Goal: Task Accomplishment & Management: Manage account settings

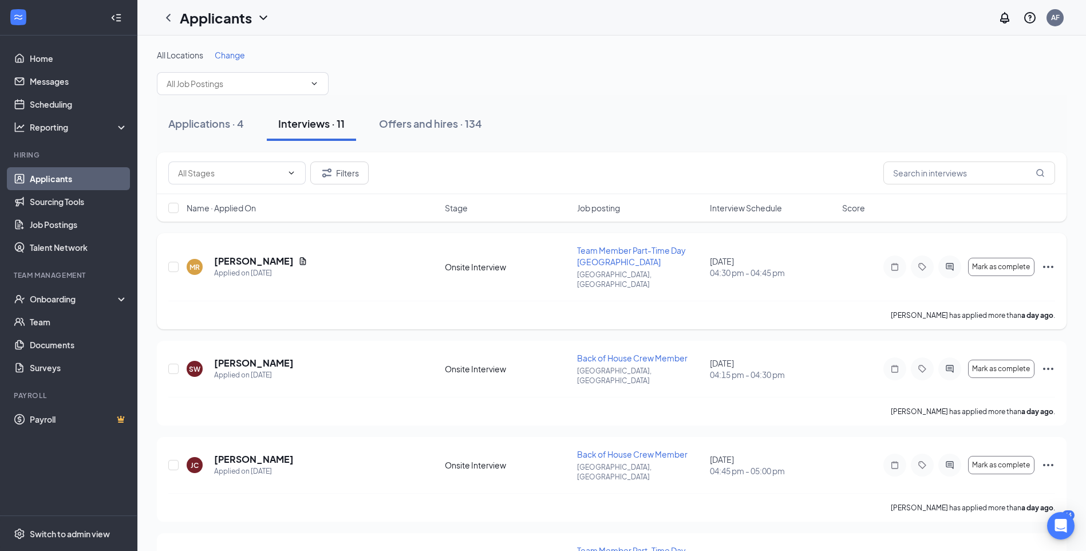
click at [1051, 262] on icon "Ellipses" at bounding box center [1049, 267] width 14 height 14
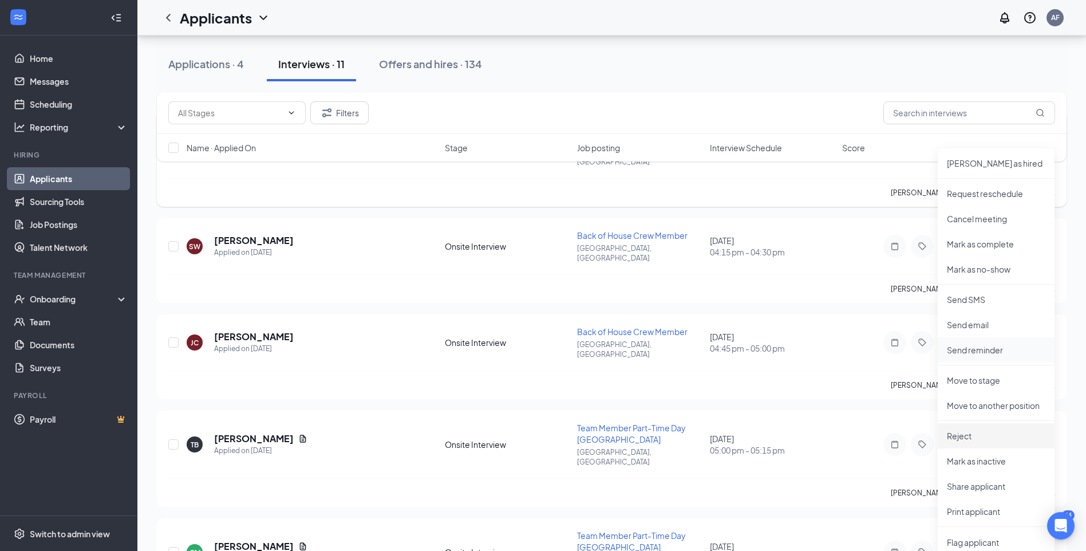
scroll to position [172, 0]
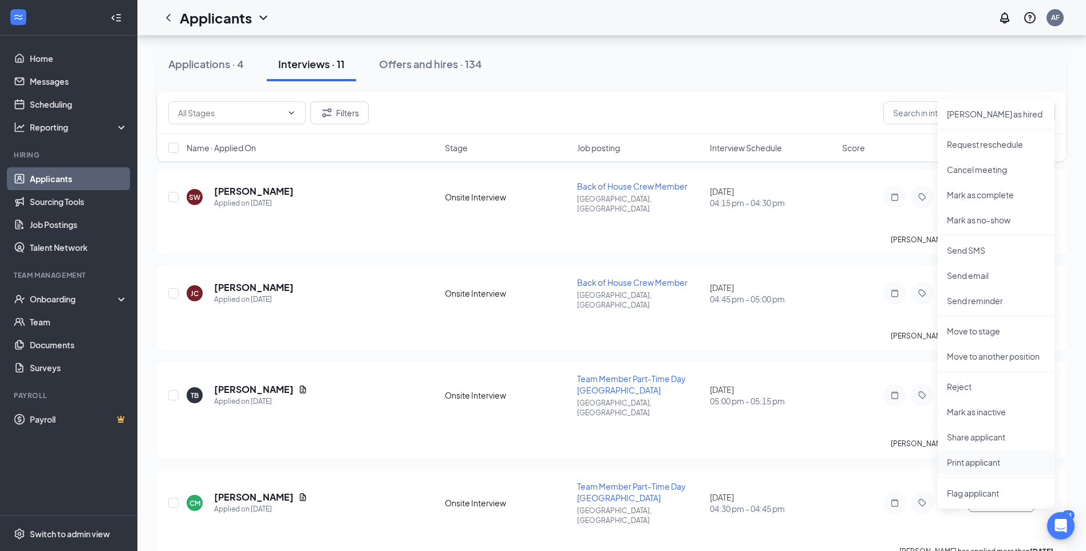
click at [988, 461] on p "Print applicant" at bounding box center [996, 461] width 98 height 11
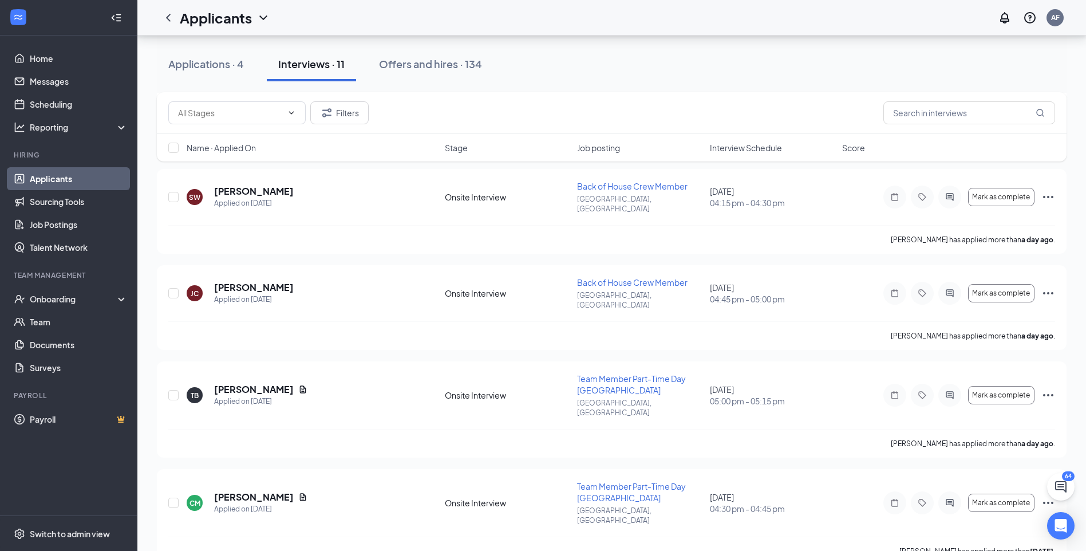
click at [719, 144] on span "Interview Schedule" at bounding box center [746, 147] width 72 height 11
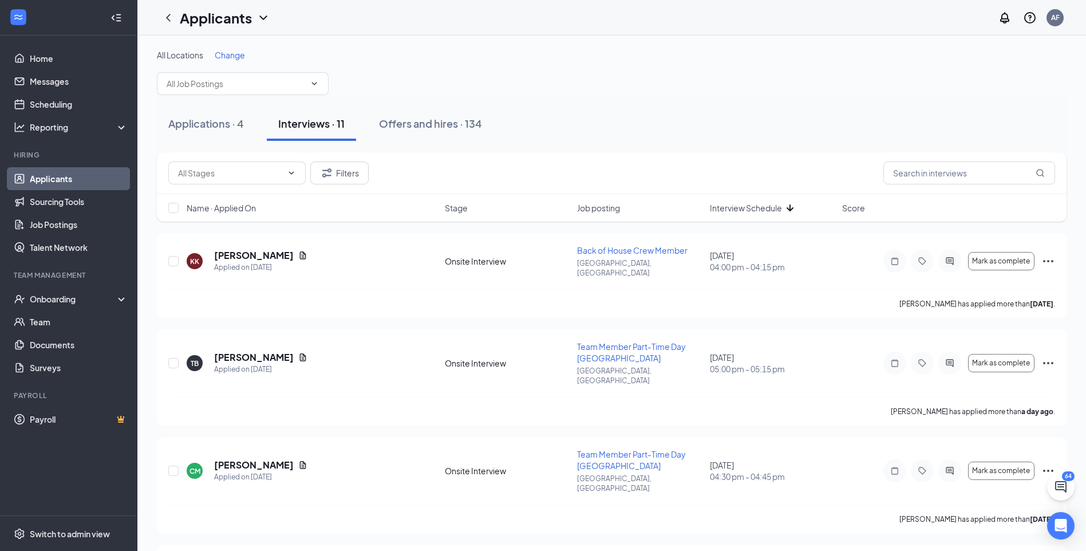
click at [758, 204] on span "Interview Schedule" at bounding box center [746, 207] width 72 height 11
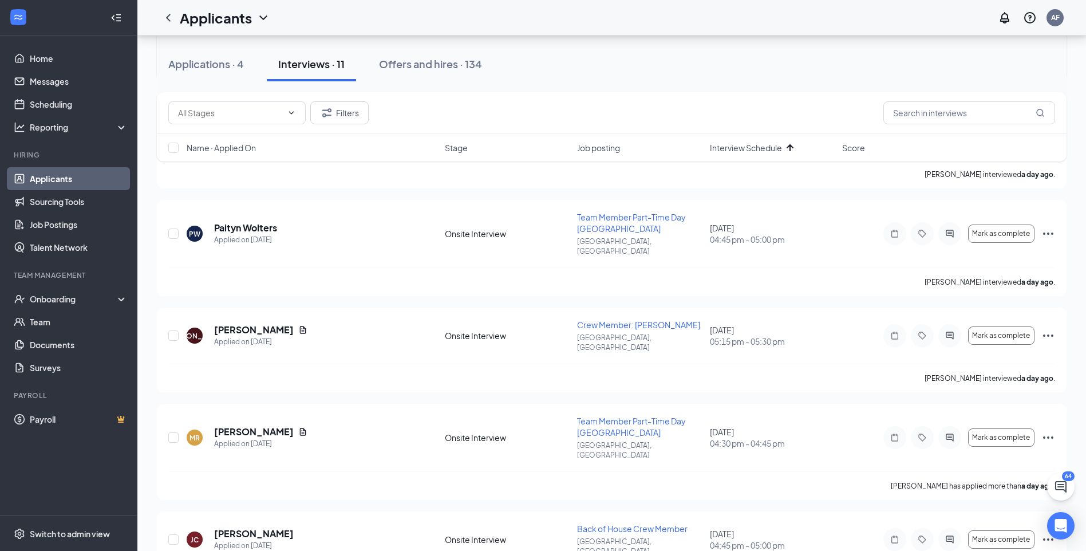
scroll to position [66, 0]
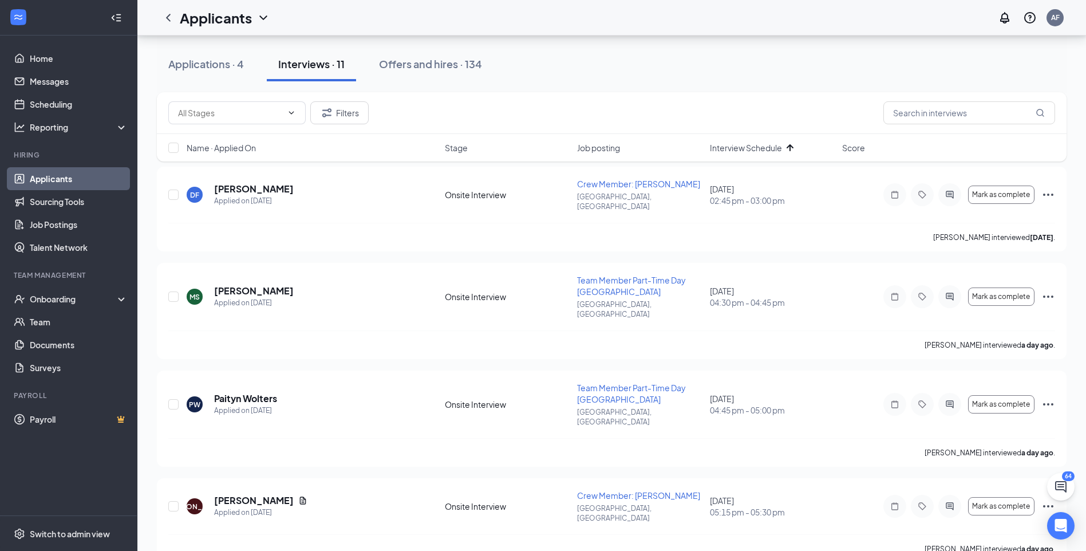
click at [59, 176] on link "Applicants" at bounding box center [79, 178] width 98 height 23
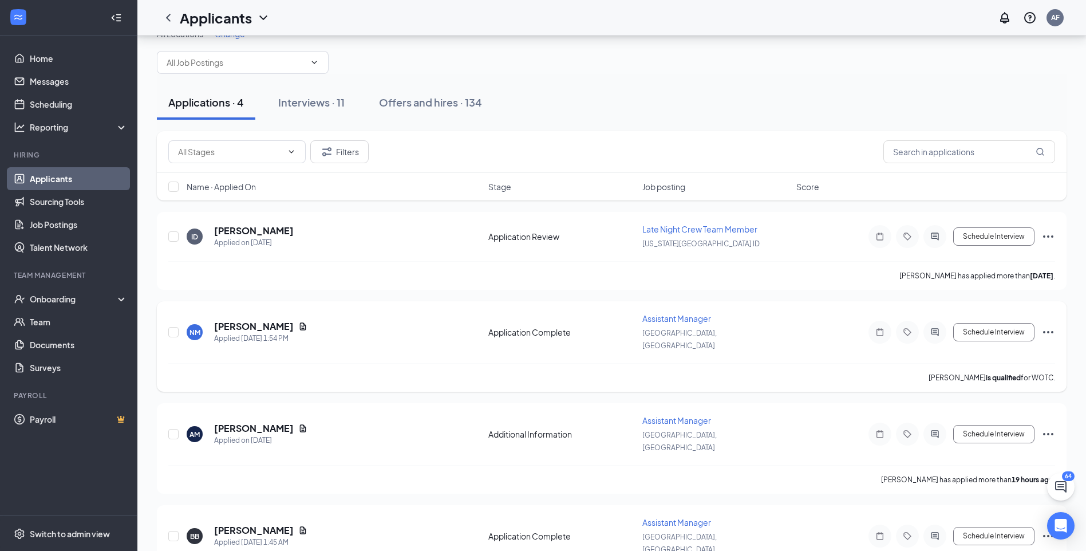
scroll to position [42, 0]
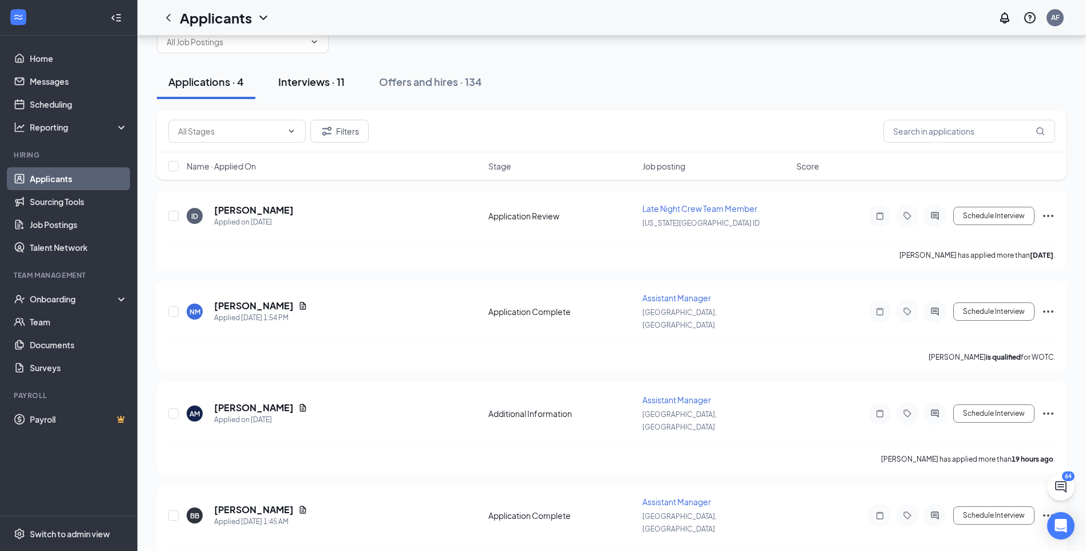
click at [334, 77] on div "Interviews · 11" at bounding box center [311, 81] width 66 height 14
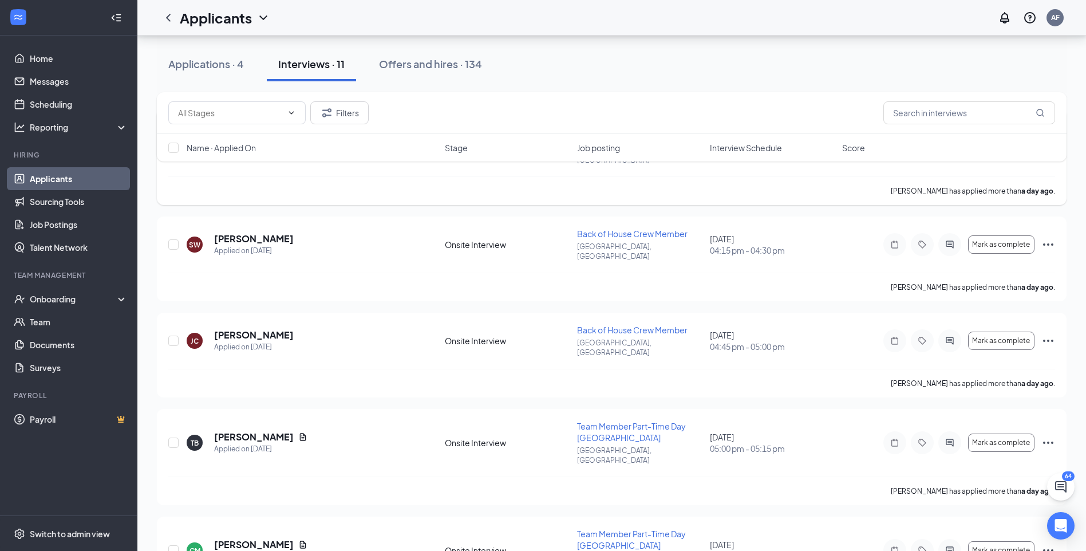
scroll to position [66, 0]
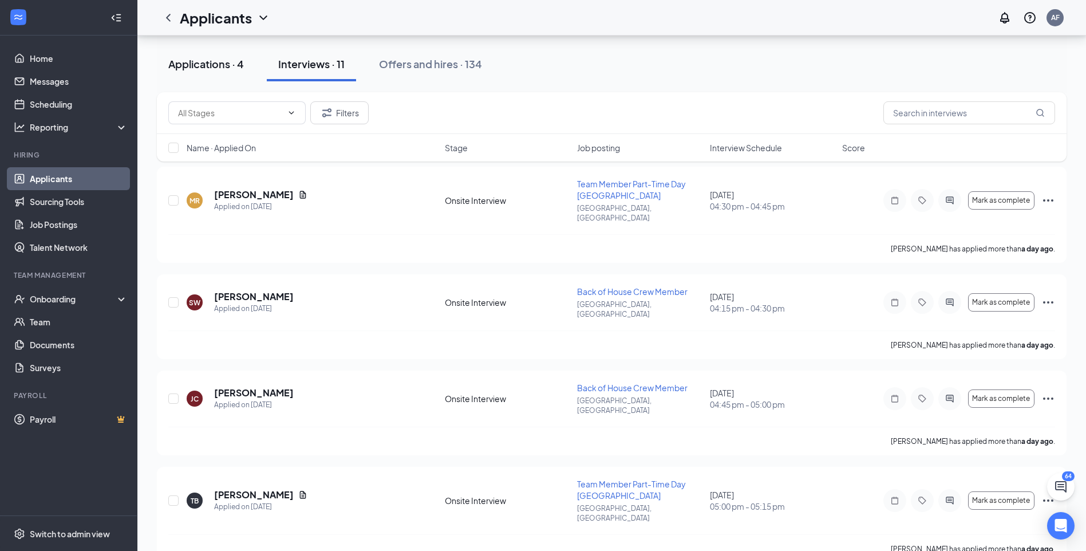
click at [219, 75] on button "Applications · 4" at bounding box center [206, 64] width 98 height 34
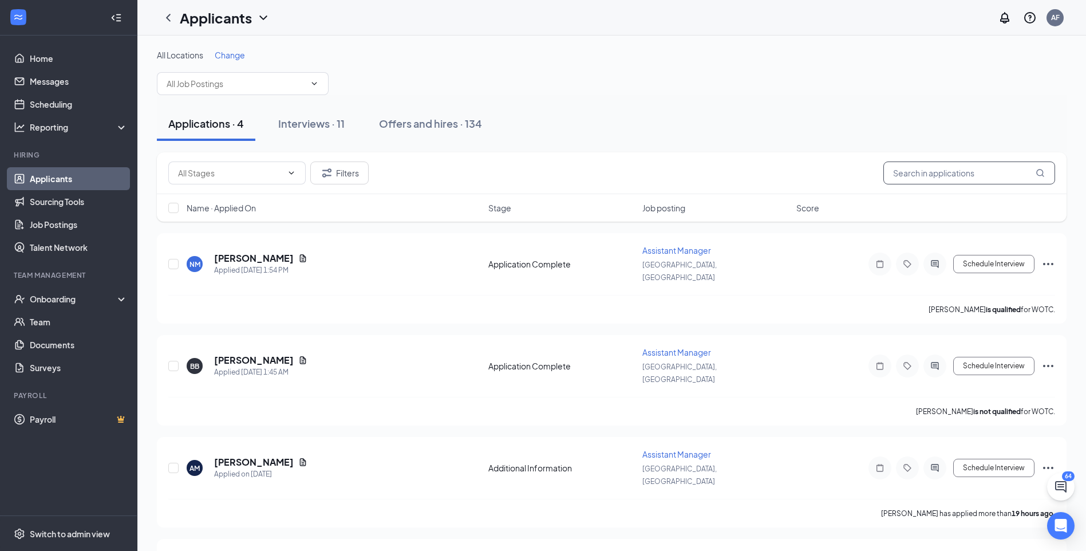
click at [932, 177] on input "text" at bounding box center [969, 172] width 172 height 23
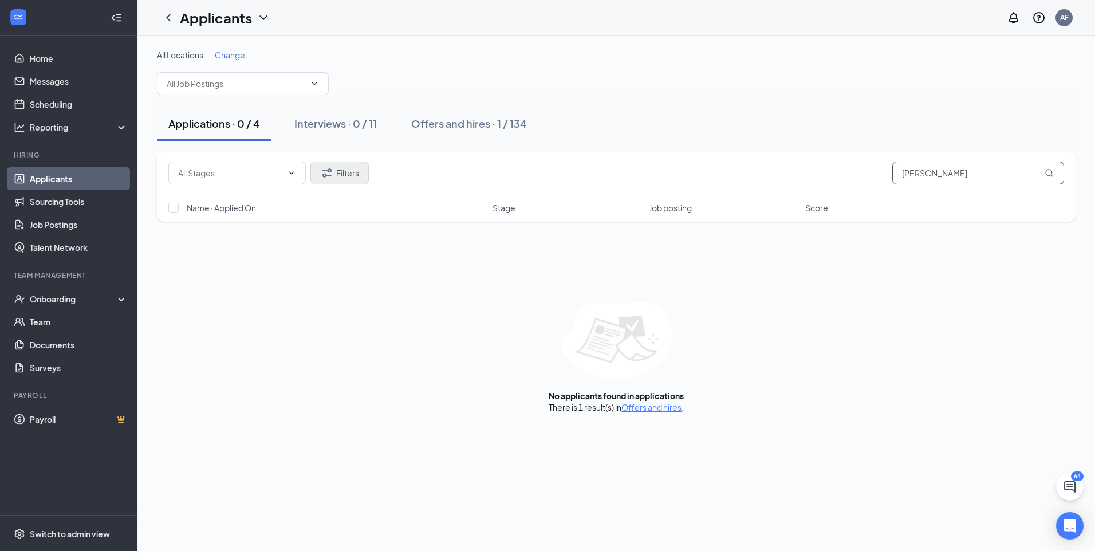
type input "[PERSON_NAME]"
click at [328, 180] on button "Filters" at bounding box center [339, 172] width 58 height 23
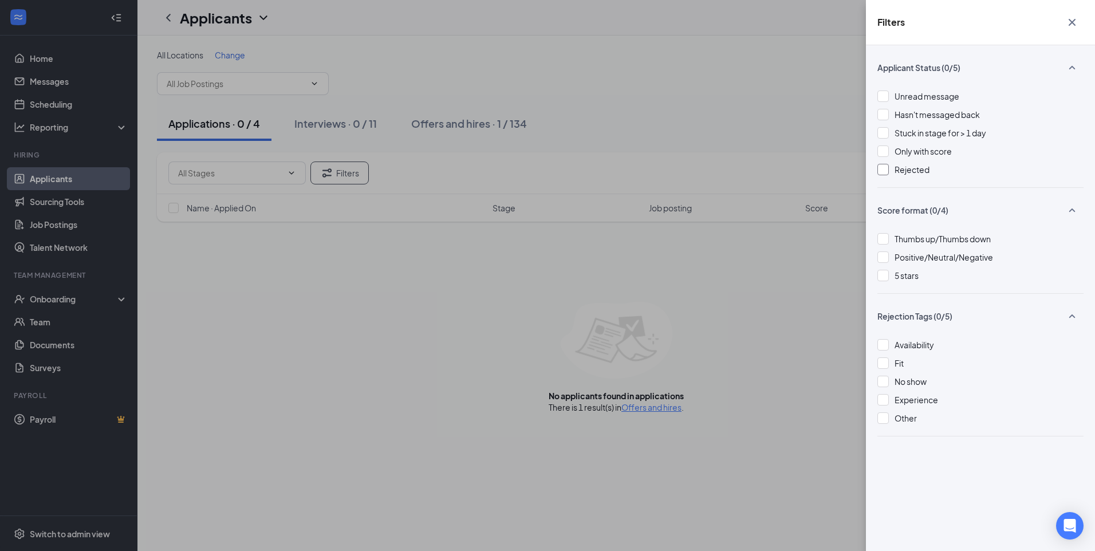
click at [885, 173] on div at bounding box center [882, 169] width 11 height 11
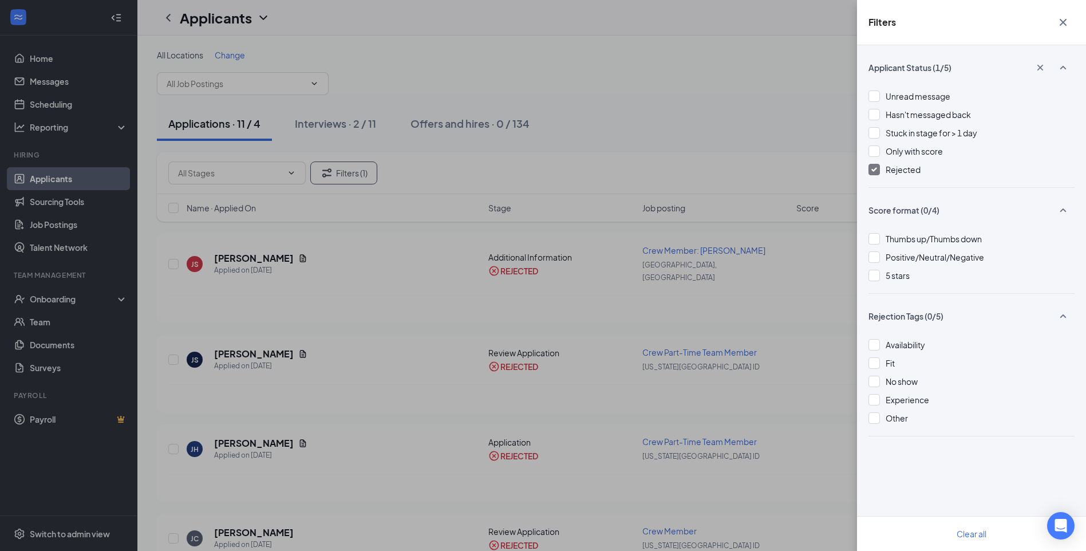
click at [442, 273] on div "Filters Applicant Status (1/5) Unread message Hasn't messaged back Stuck in sta…" at bounding box center [543, 275] width 1086 height 551
click at [1060, 27] on icon "Cross" at bounding box center [1063, 22] width 14 height 14
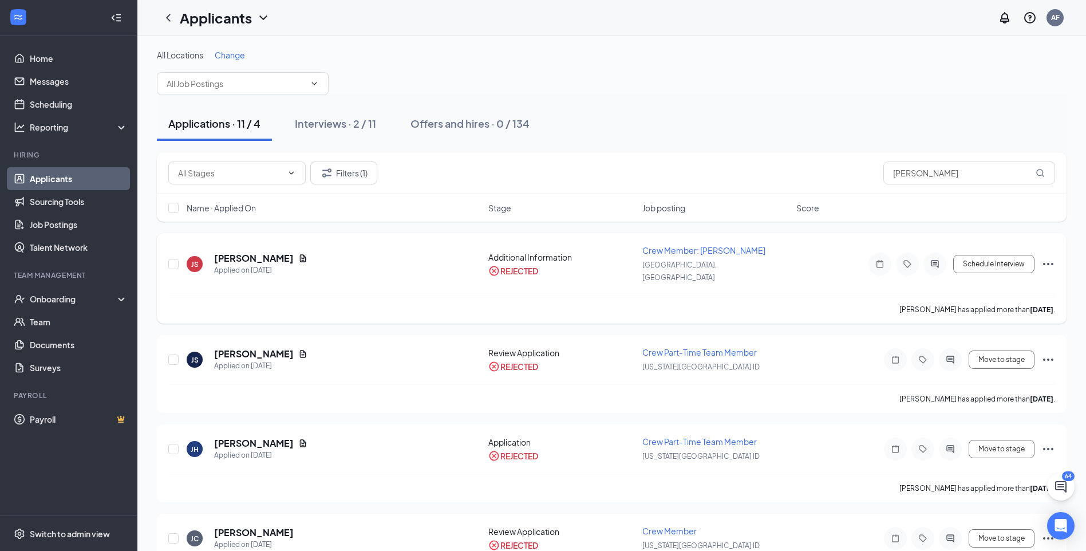
click at [1043, 257] on icon "Ellipses" at bounding box center [1049, 264] width 14 height 14
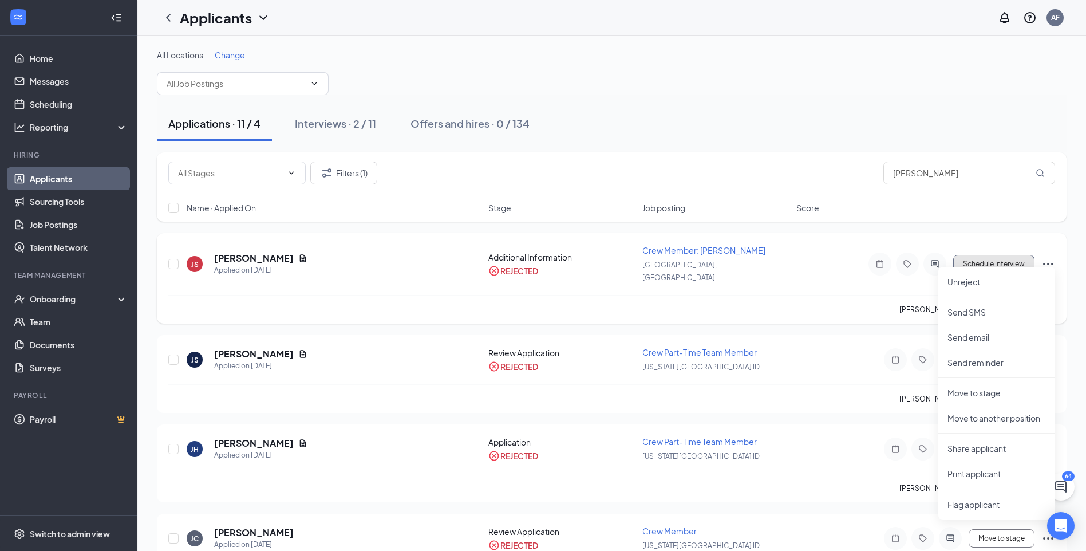
click at [968, 258] on button "Schedule Interview" at bounding box center [993, 264] width 81 height 18
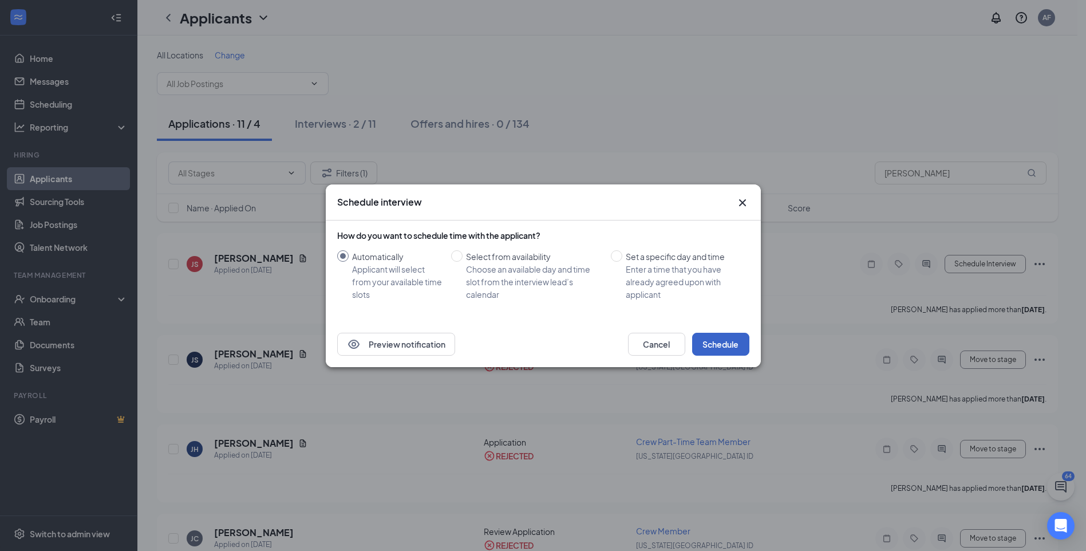
click at [728, 338] on button "Schedule" at bounding box center [720, 344] width 57 height 23
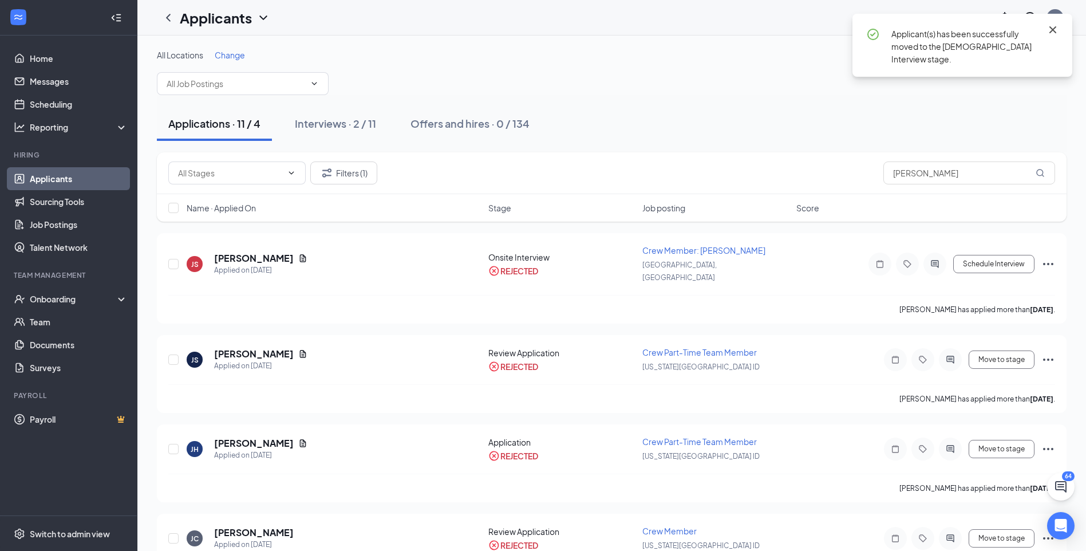
click at [1047, 29] on icon "Cross" at bounding box center [1053, 30] width 14 height 14
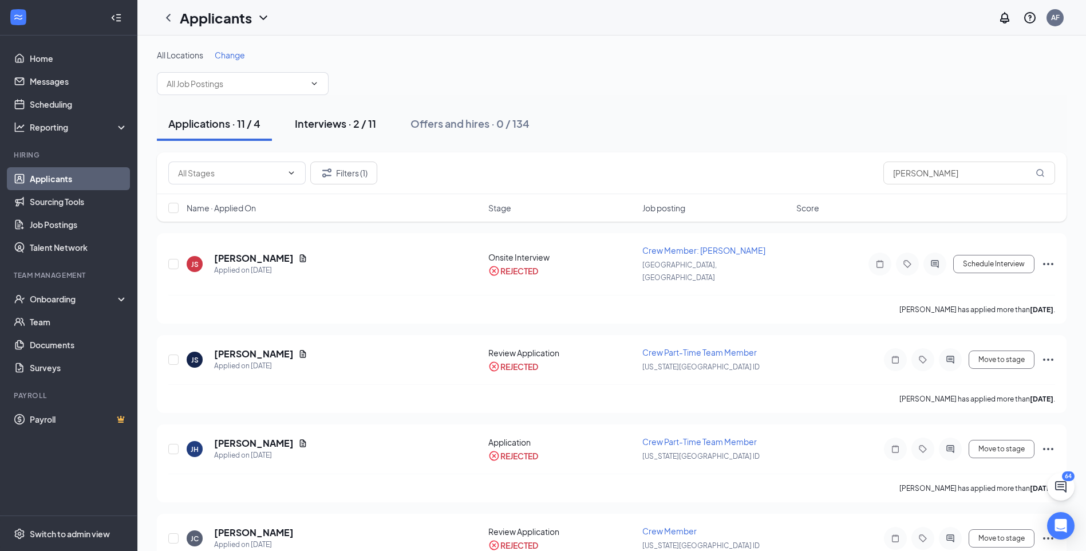
click at [347, 129] on div "Interviews · 2 / 11" at bounding box center [335, 123] width 81 height 14
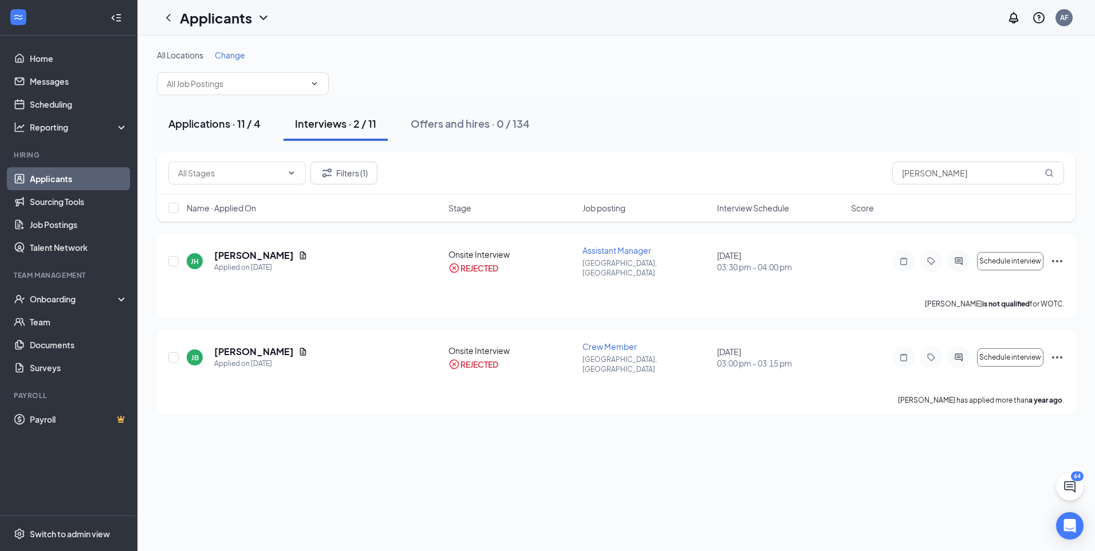
click at [236, 120] on div "Applications · 11 / 4" at bounding box center [214, 123] width 92 height 14
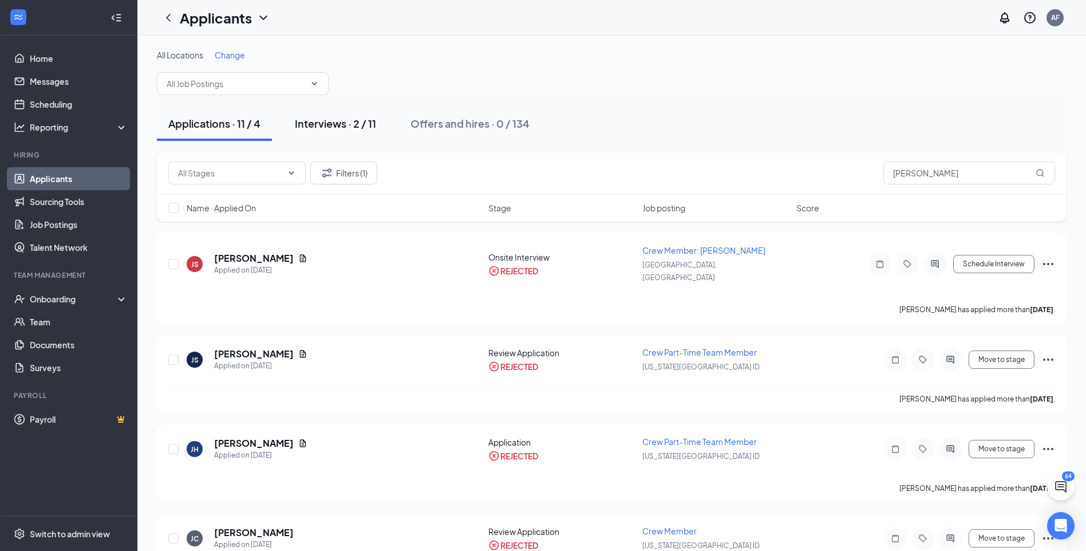
click at [356, 125] on div "Interviews · 2 / 11" at bounding box center [335, 123] width 81 height 14
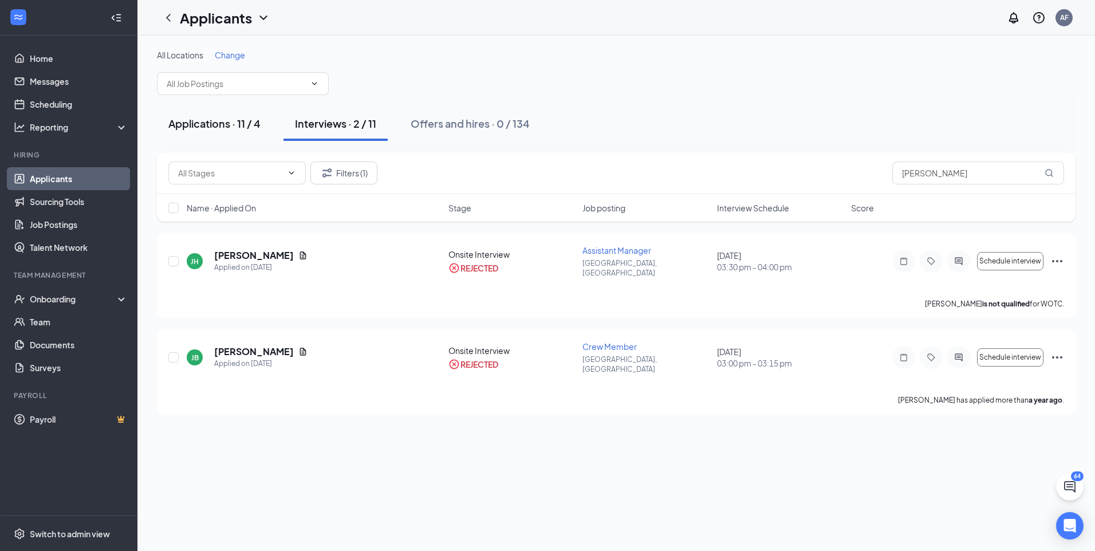
click at [230, 137] on button "Applications · 11 / 4" at bounding box center [214, 123] width 115 height 34
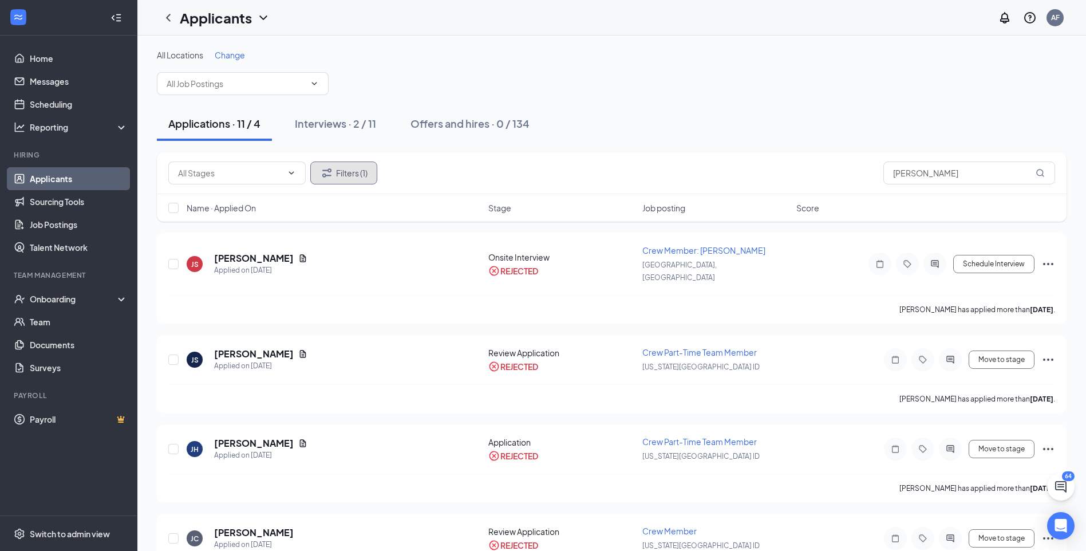
click at [354, 171] on button "Filters (1)" at bounding box center [343, 172] width 67 height 23
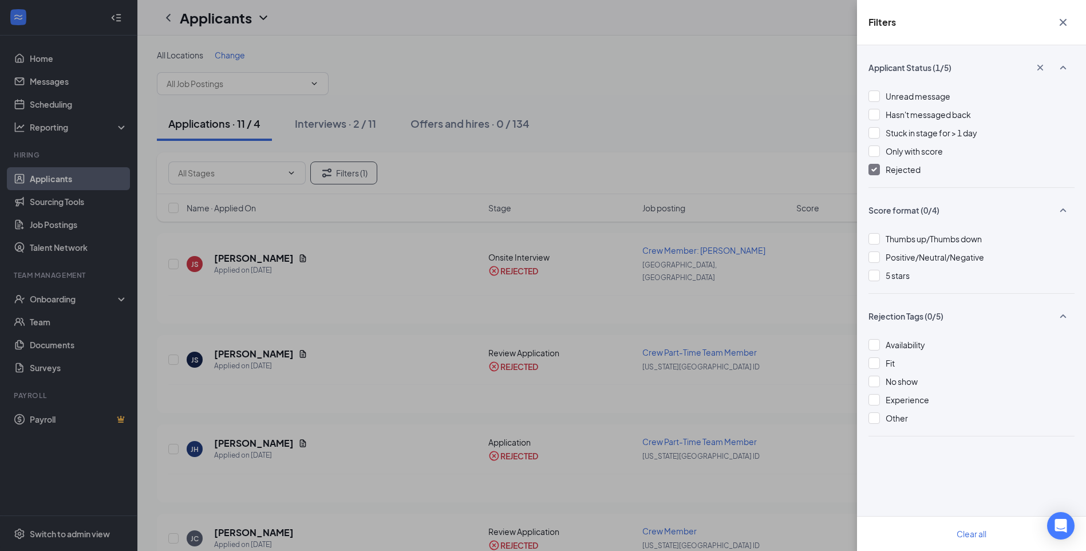
click at [875, 167] on div at bounding box center [874, 169] width 11 height 11
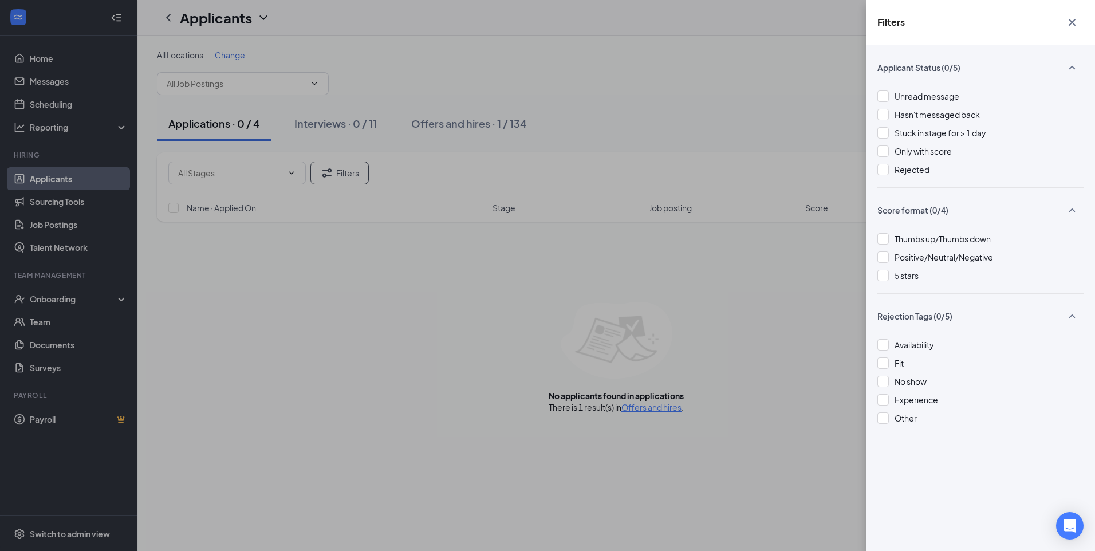
click at [1078, 22] on icon "Cross" at bounding box center [1072, 22] width 14 height 14
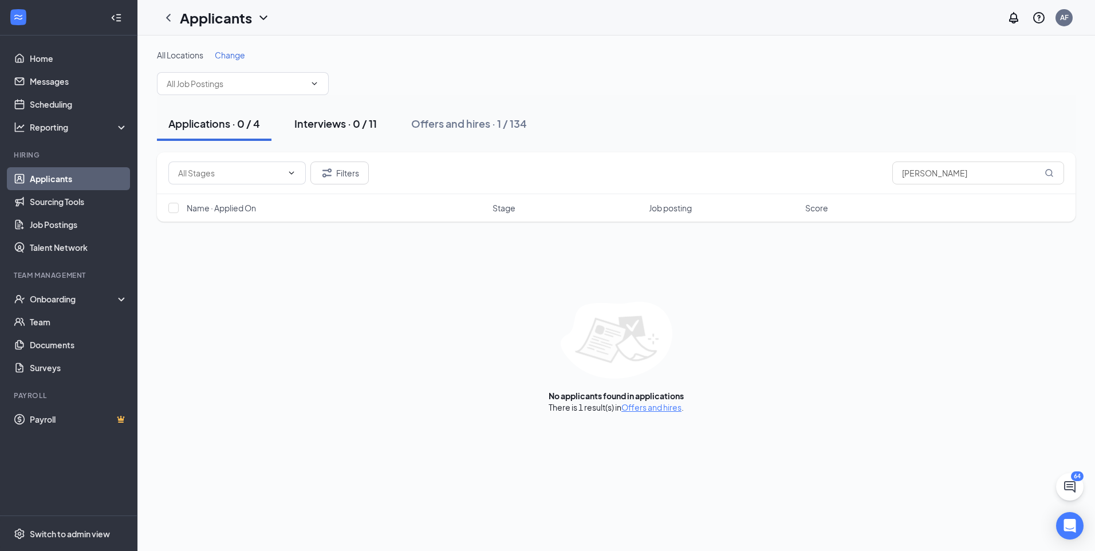
click at [330, 119] on div "Interviews · 0 / 11" at bounding box center [335, 123] width 82 height 14
click at [226, 113] on button "Applications · 0 / 4" at bounding box center [214, 123] width 115 height 34
click at [340, 125] on div "Interviews · 0 / 11" at bounding box center [335, 123] width 82 height 14
click at [33, 190] on link "Applicants" at bounding box center [79, 178] width 98 height 23
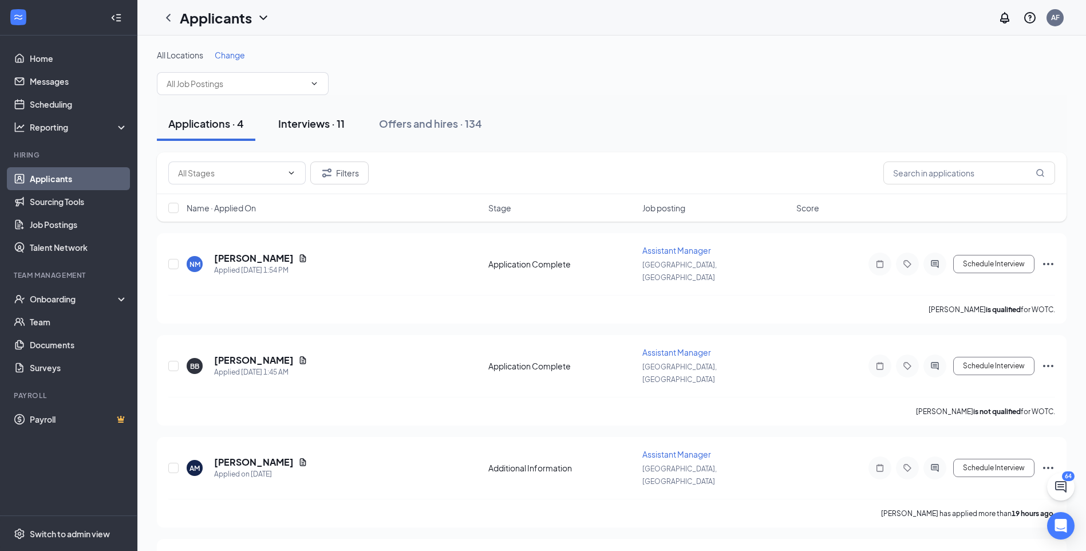
drag, startPoint x: 319, startPoint y: 111, endPoint x: 313, endPoint y: 125, distance: 15.9
click at [317, 115] on button "Interviews · 11" at bounding box center [311, 123] width 89 height 34
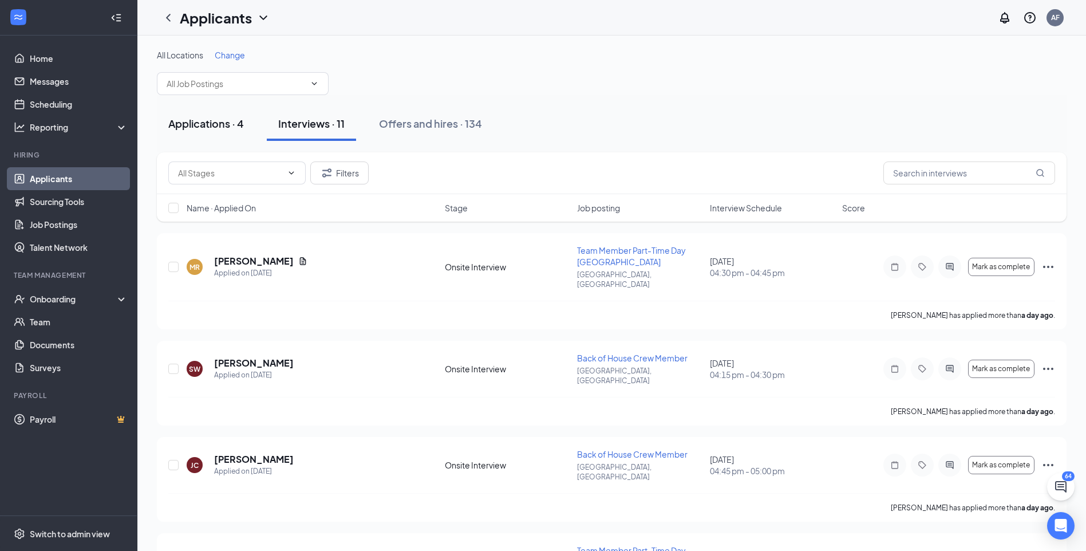
click at [202, 120] on div "Applications · 4" at bounding box center [206, 123] width 76 height 14
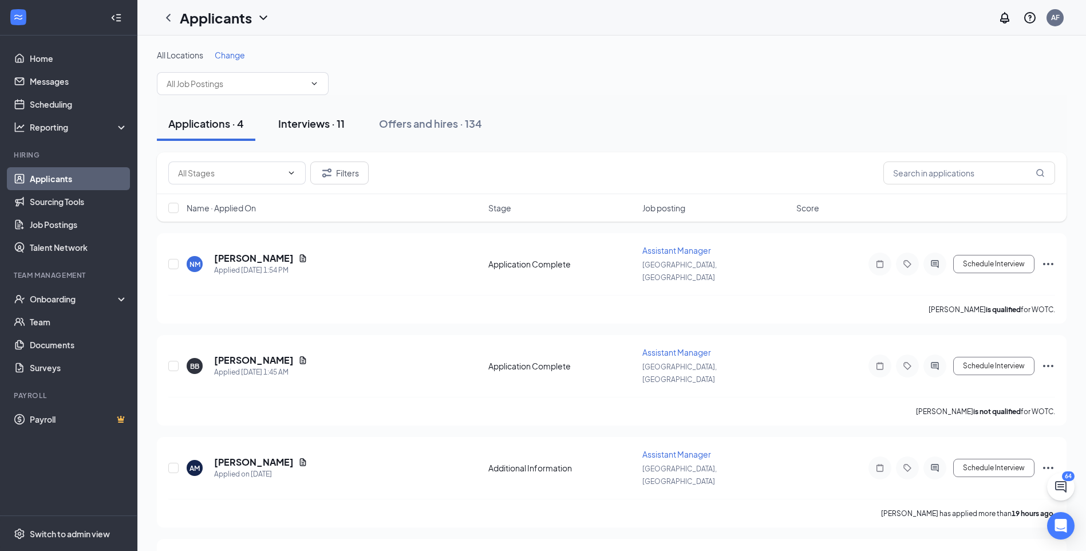
click at [314, 121] on div "Interviews · 11" at bounding box center [311, 123] width 66 height 14
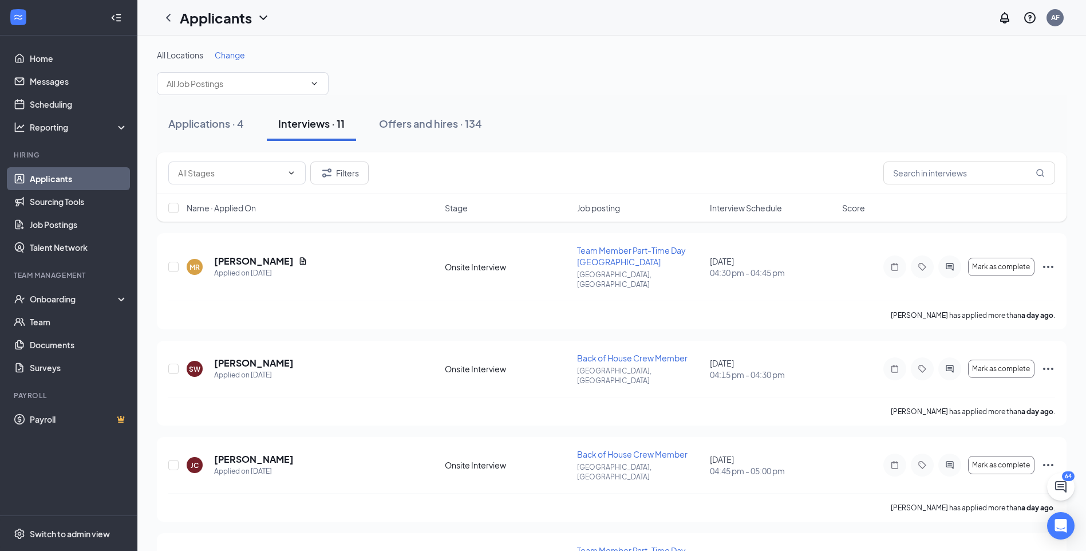
click at [743, 207] on span "Interview Schedule" at bounding box center [746, 207] width 72 height 11
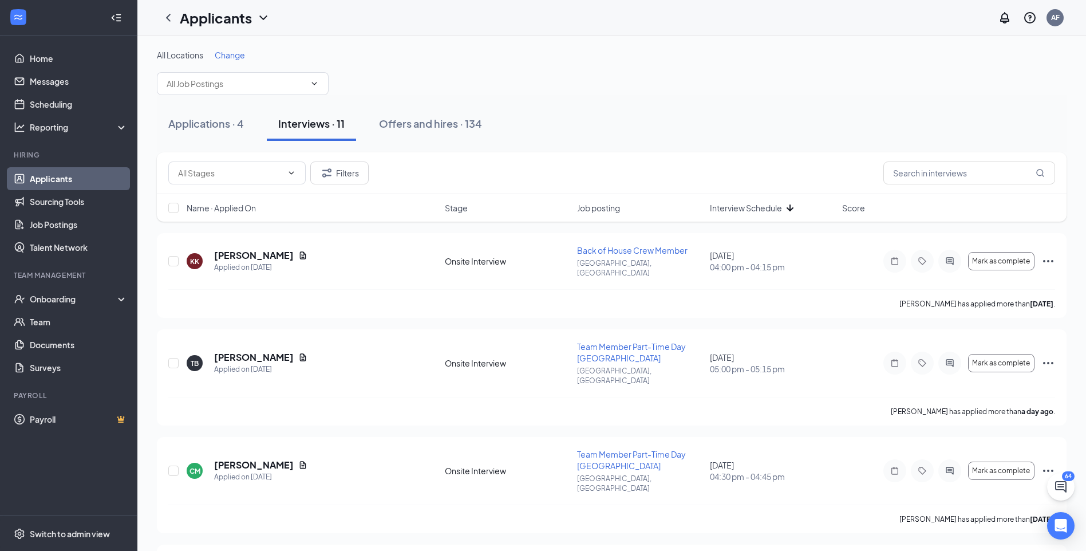
click at [743, 207] on span "Interview Schedule" at bounding box center [746, 207] width 72 height 11
click at [379, 119] on button "Offers and hires · 134" at bounding box center [431, 123] width 126 height 34
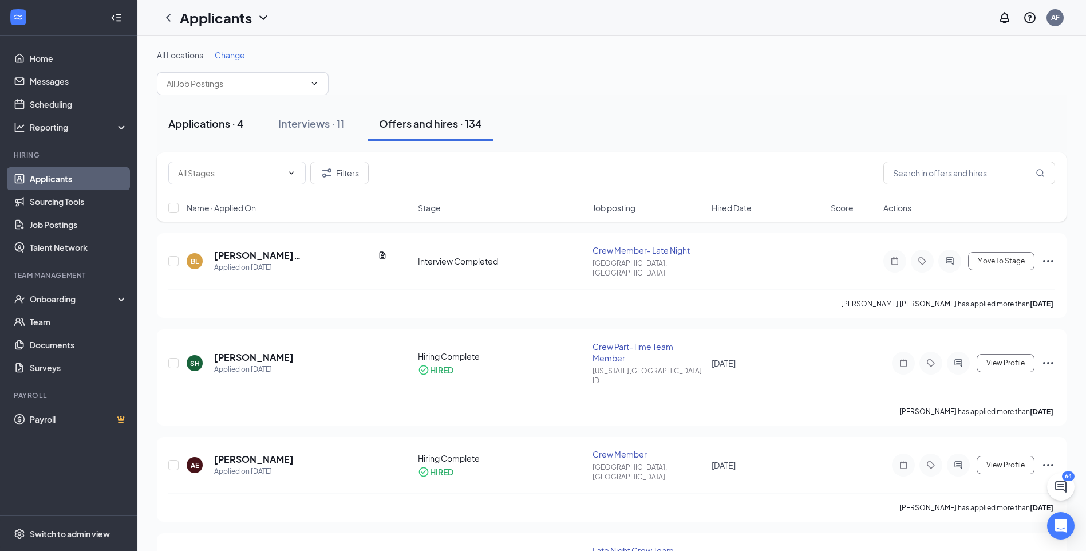
click at [238, 117] on div "Applications · 4" at bounding box center [206, 123] width 76 height 14
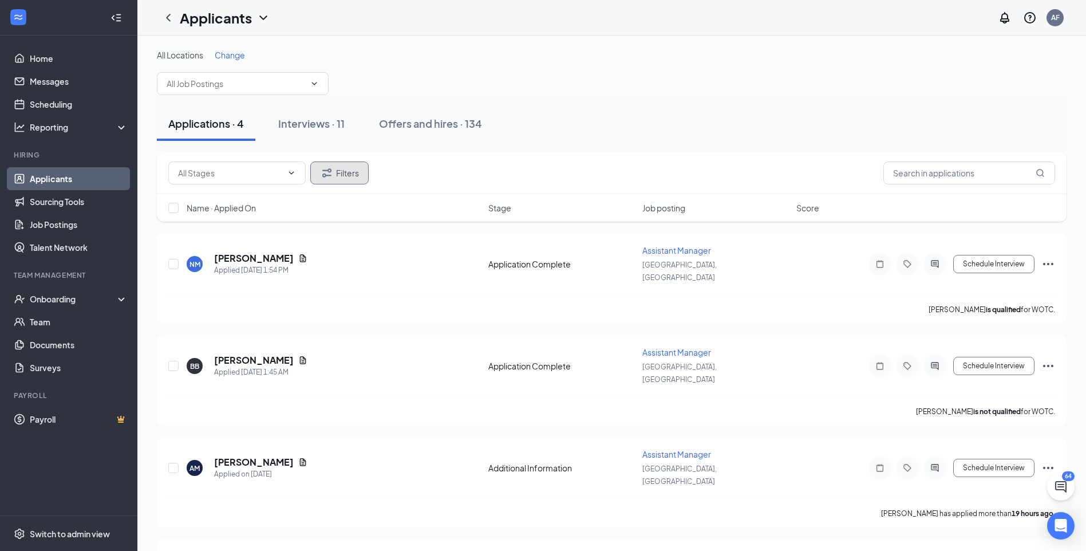
click at [320, 179] on icon "Filter" at bounding box center [327, 173] width 14 height 14
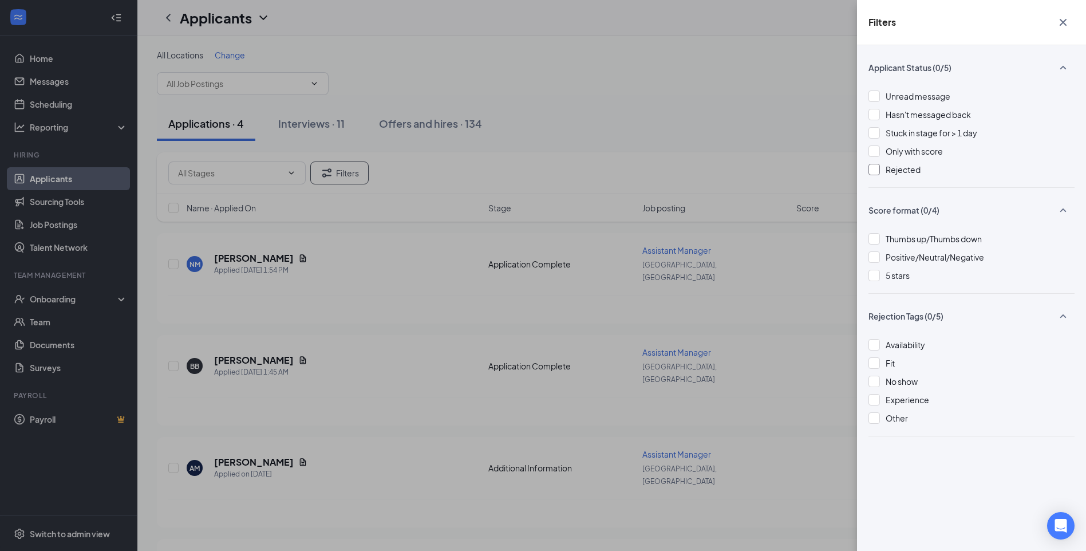
click at [877, 172] on div at bounding box center [874, 169] width 11 height 11
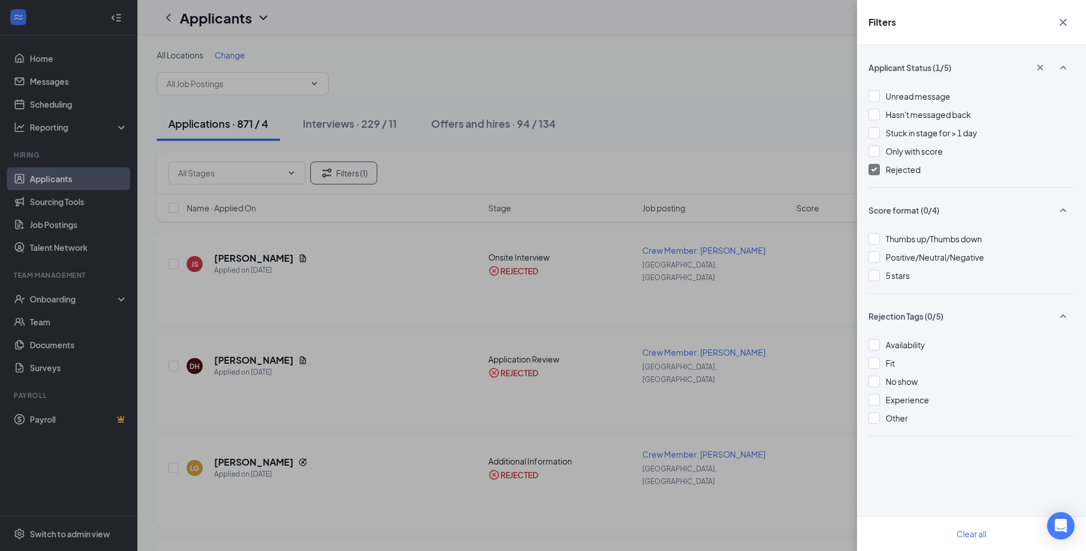
click at [368, 274] on div "Filters Applicant Status (1/5) Unread message Hasn't messaged back Stuck in sta…" at bounding box center [543, 275] width 1086 height 551
click at [516, 270] on div "Filters Applicant Status (1/5) Unread message Hasn't messaged back Stuck in sta…" at bounding box center [543, 275] width 1086 height 551
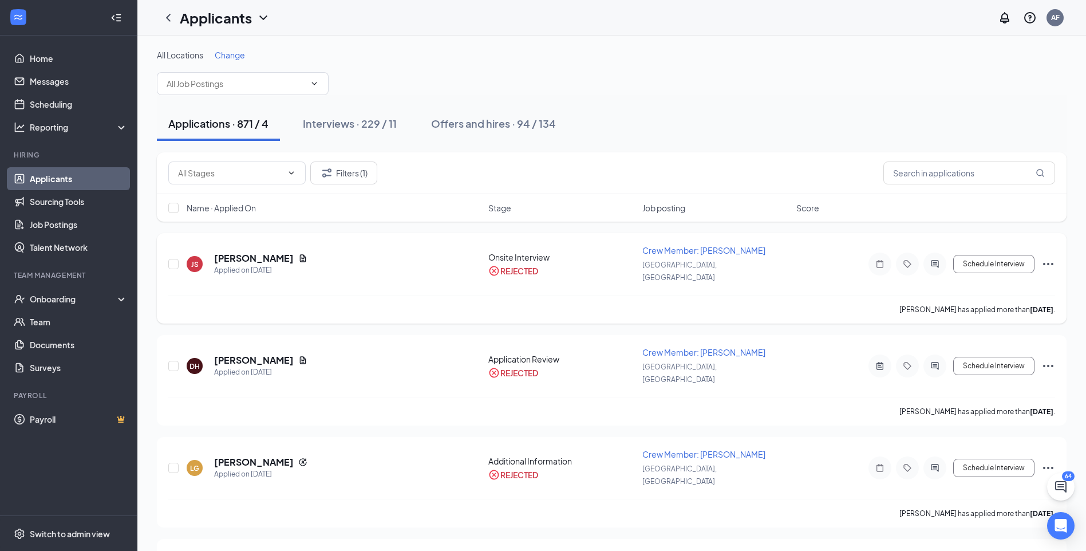
click at [494, 258] on div "Onsite Interview REJECTED" at bounding box center [561, 263] width 147 height 25
click at [492, 270] on div "[PERSON_NAME] Applied on [DATE] Onsite Interview REJECTED Crew Member: [PERSON_…" at bounding box center [611, 269] width 887 height 50
click at [167, 259] on div "[PERSON_NAME] Applied on [DATE] Onsite Interview REJECTED Crew Member: [PERSON_…" at bounding box center [612, 278] width 910 height 90
click at [175, 259] on input "checkbox" at bounding box center [173, 264] width 10 height 10
checkbox input "true"
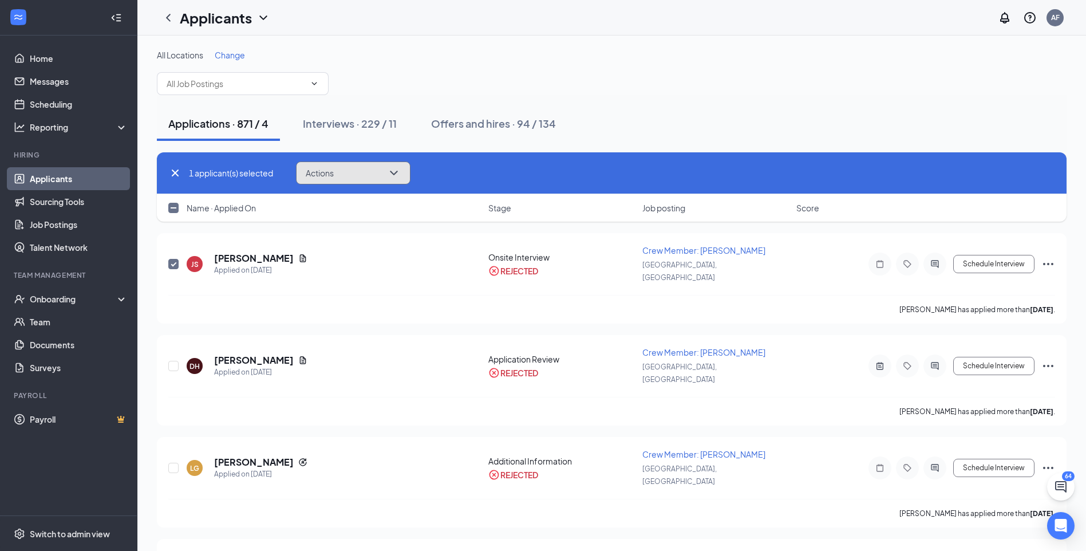
click at [387, 173] on button "Actions" at bounding box center [353, 172] width 115 height 23
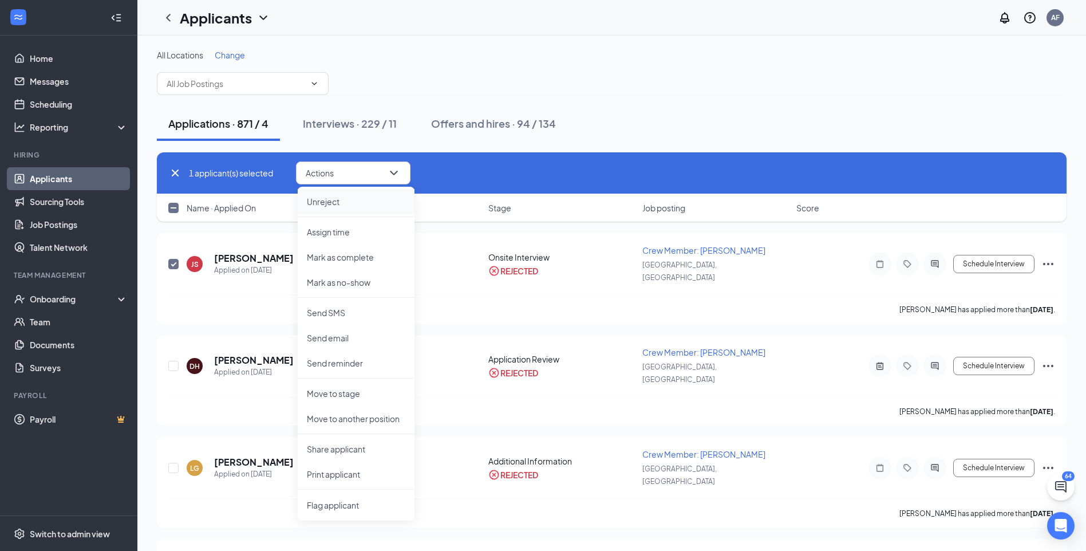
click at [361, 208] on li "Unreject" at bounding box center [356, 201] width 117 height 25
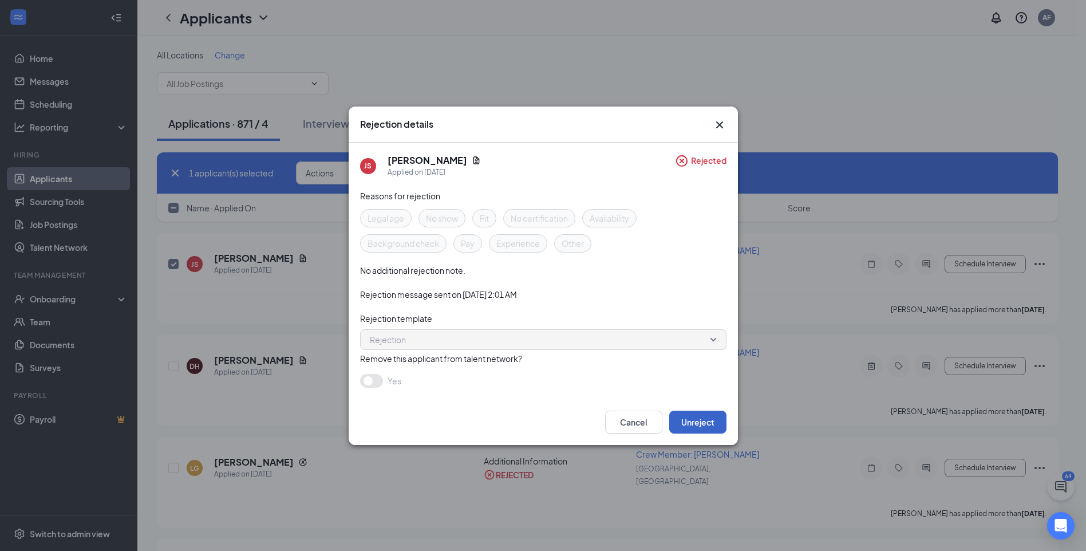
click at [713, 420] on button "Unreject" at bounding box center [697, 422] width 57 height 23
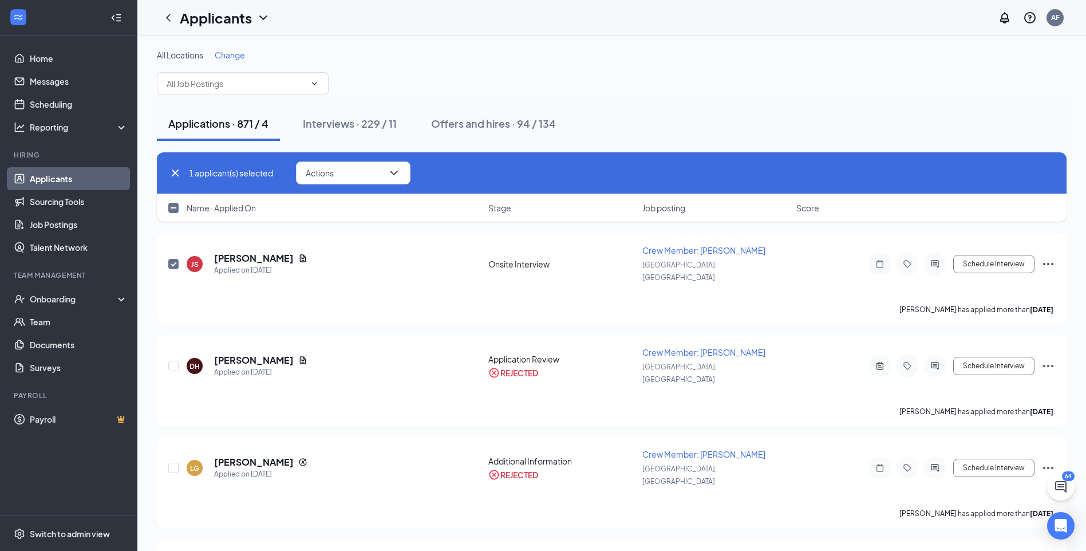
click at [208, 122] on div "Applications · 871 / 4" at bounding box center [218, 123] width 100 height 14
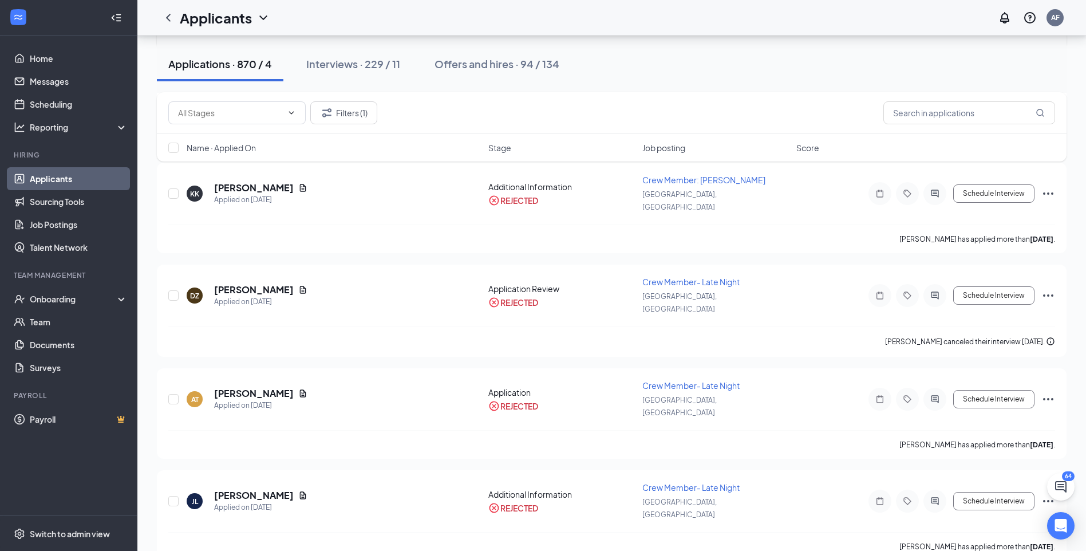
scroll to position [172, 0]
click at [336, 68] on div "Interviews · 229 / 11" at bounding box center [353, 64] width 94 height 14
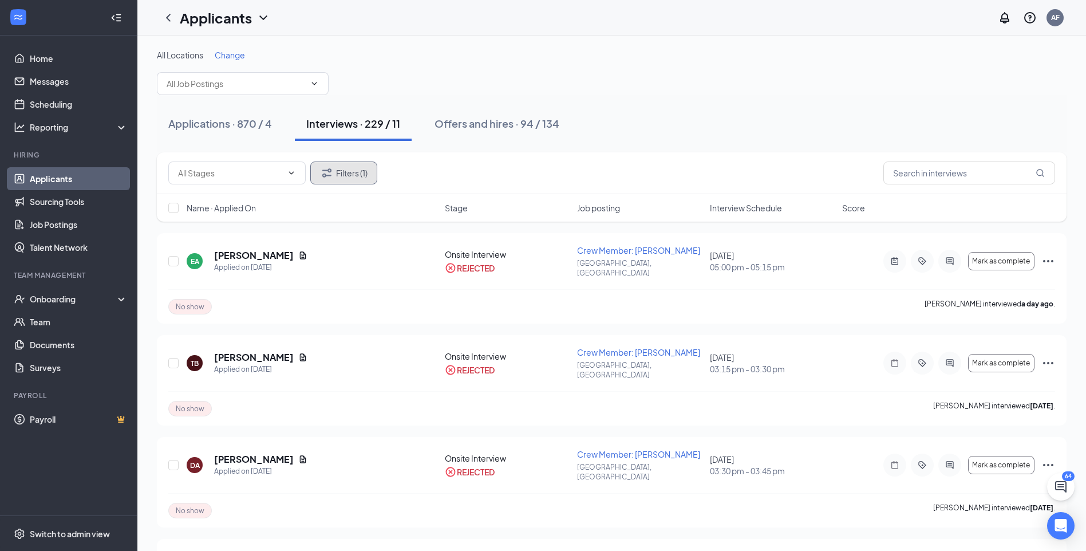
click at [332, 177] on icon "Filter" at bounding box center [327, 173] width 14 height 14
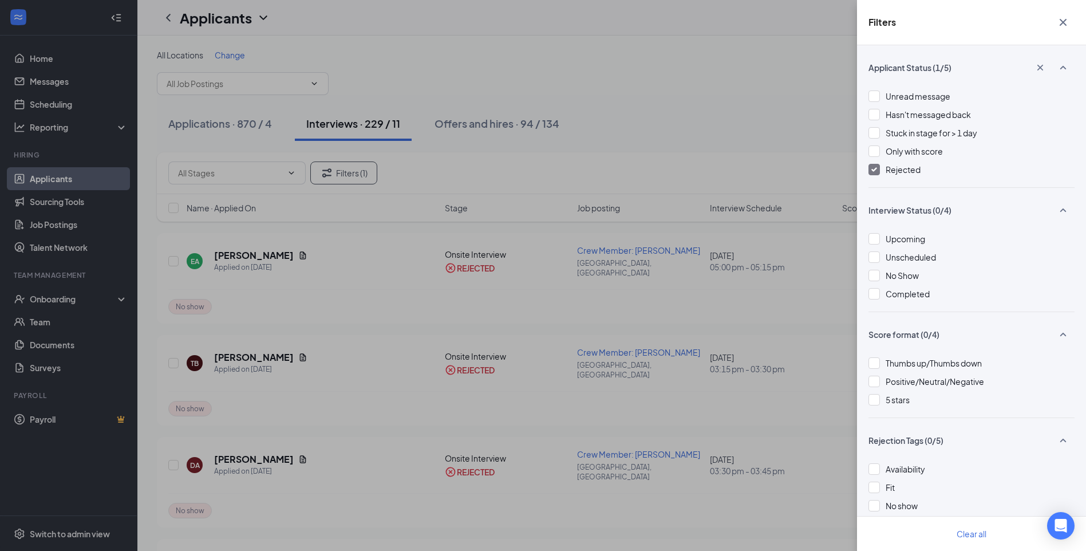
click at [883, 169] on div "Rejected" at bounding box center [972, 169] width 206 height 13
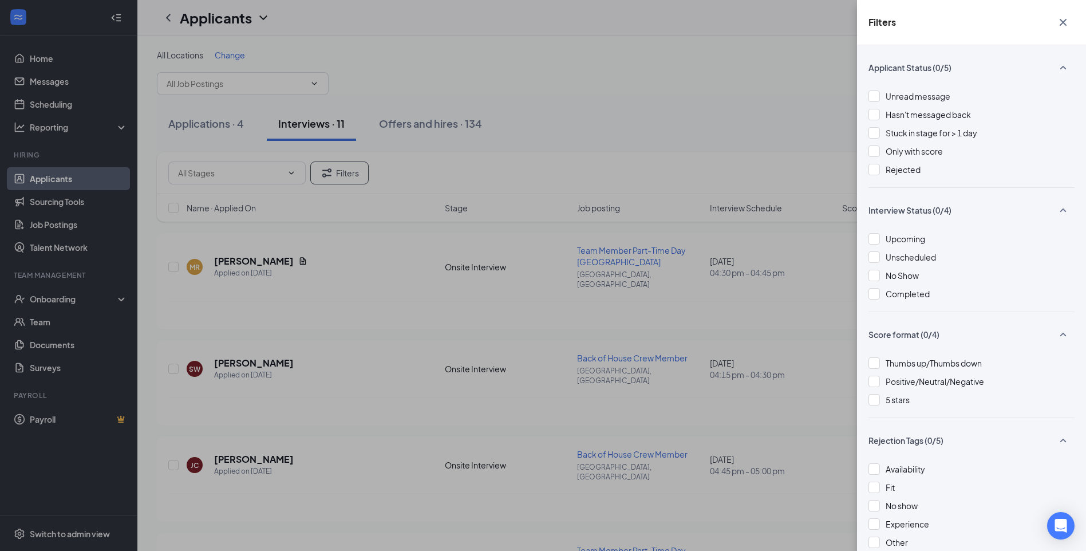
click at [1060, 25] on icon "Cross" at bounding box center [1063, 22] width 14 height 14
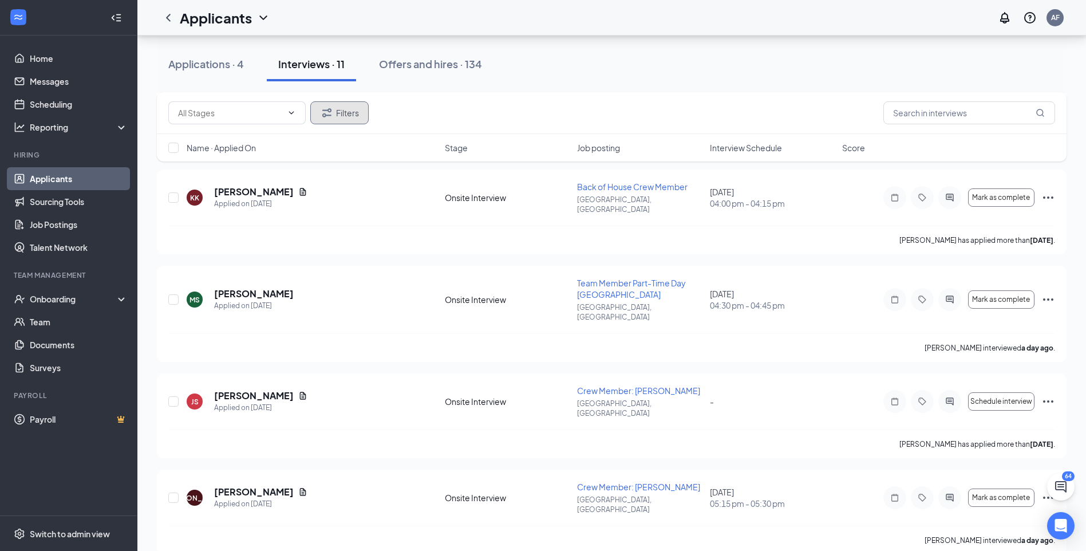
scroll to position [783, 0]
click at [1000, 392] on button "Schedule interview" at bounding box center [1001, 401] width 66 height 18
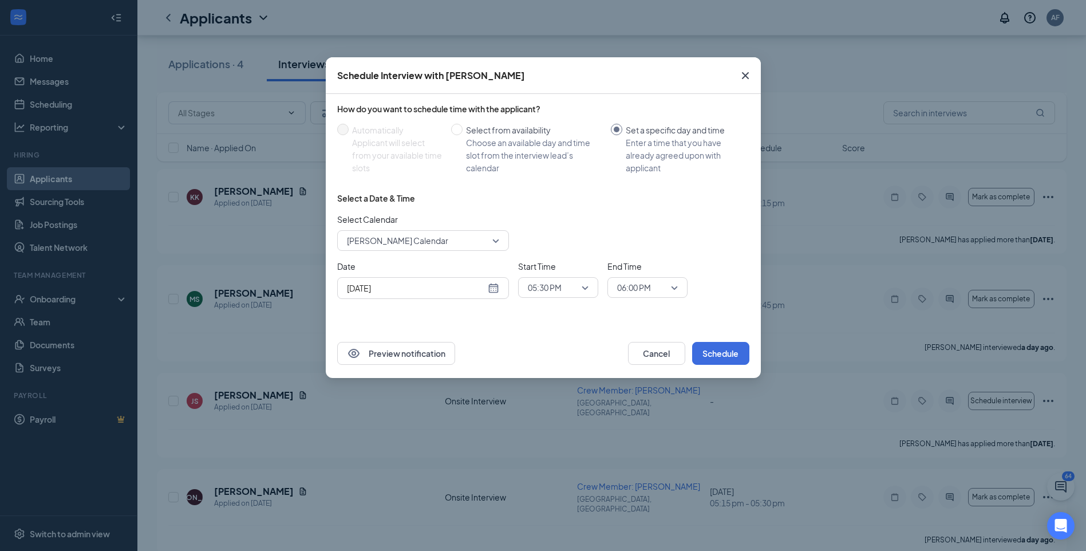
click at [745, 72] on icon "Cross" at bounding box center [746, 76] width 14 height 14
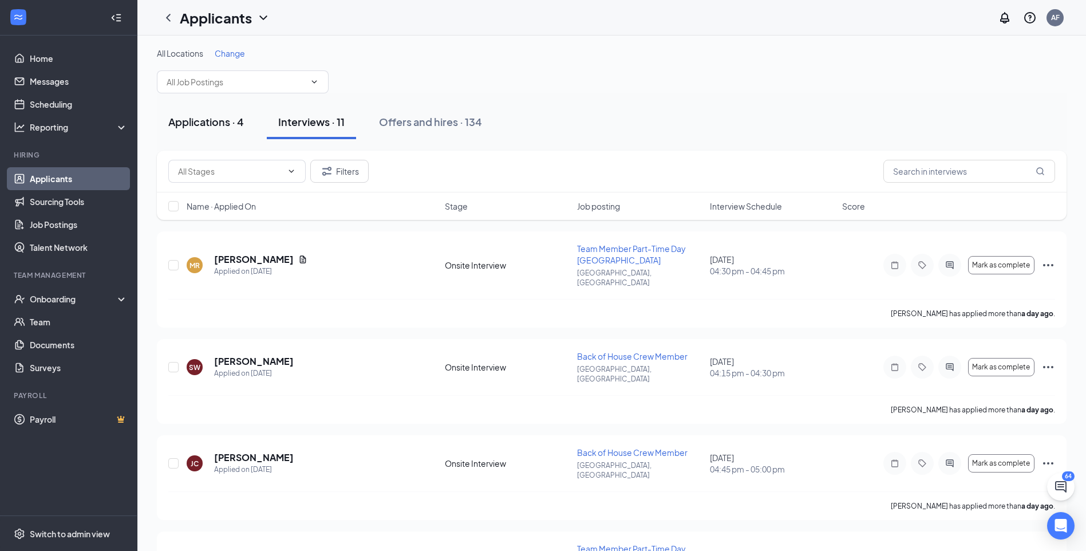
scroll to position [0, 0]
click at [220, 132] on button "Applications · 4" at bounding box center [206, 123] width 98 height 34
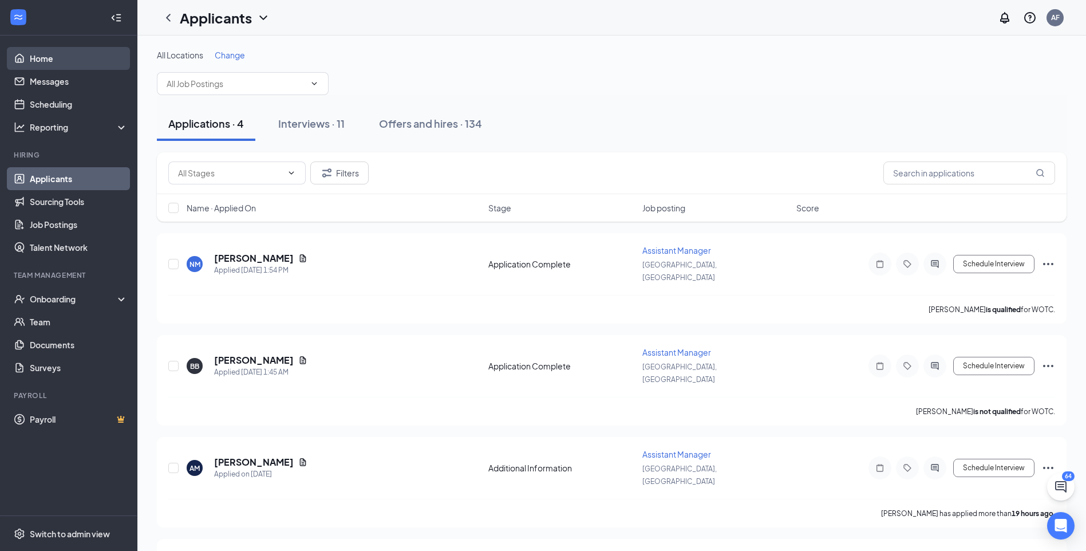
click at [49, 66] on link "Home" at bounding box center [79, 58] width 98 height 23
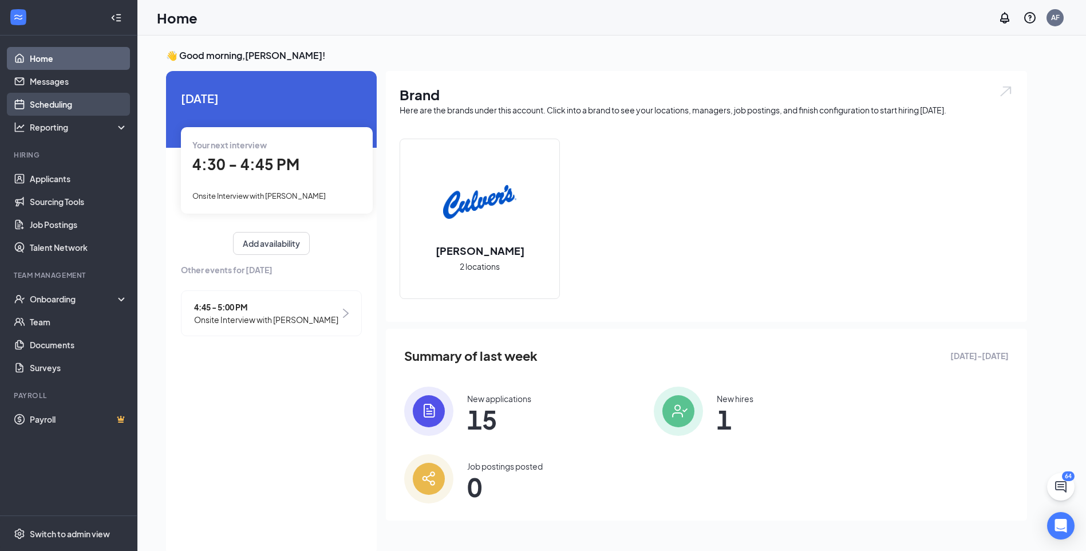
click at [55, 109] on link "Scheduling" at bounding box center [79, 104] width 98 height 23
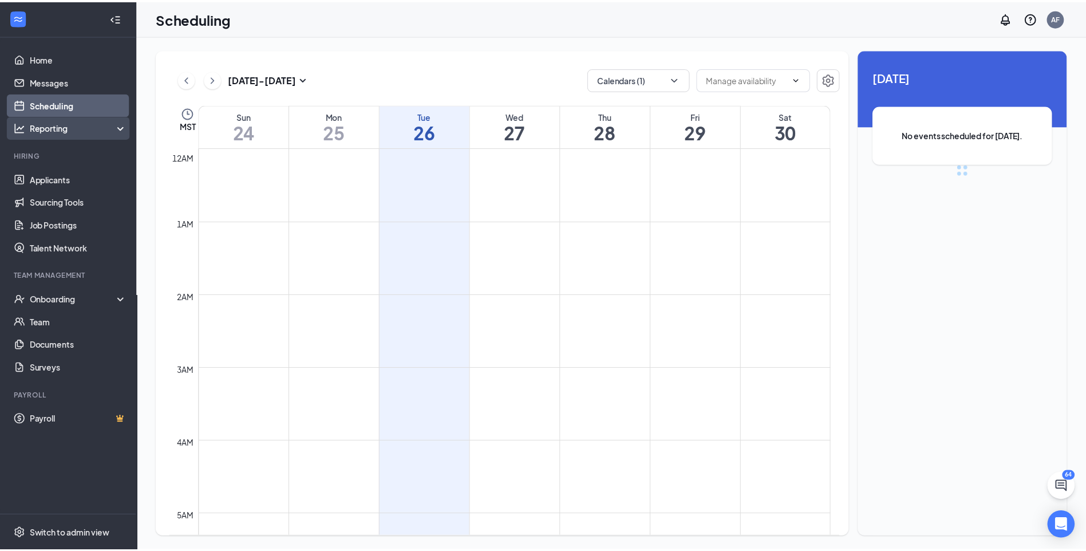
scroll to position [563, 0]
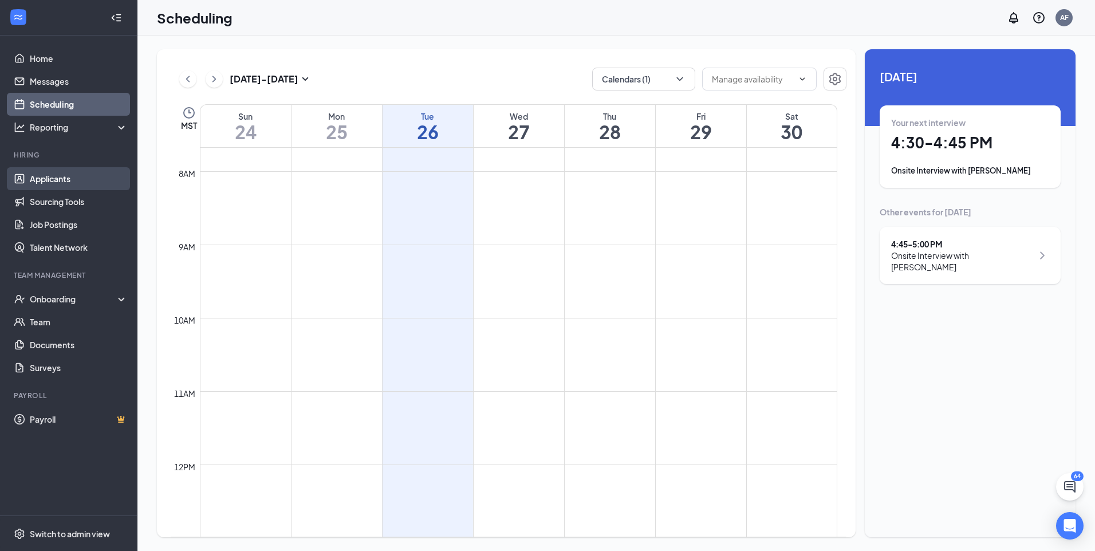
click at [53, 183] on link "Applicants" at bounding box center [79, 178] width 98 height 23
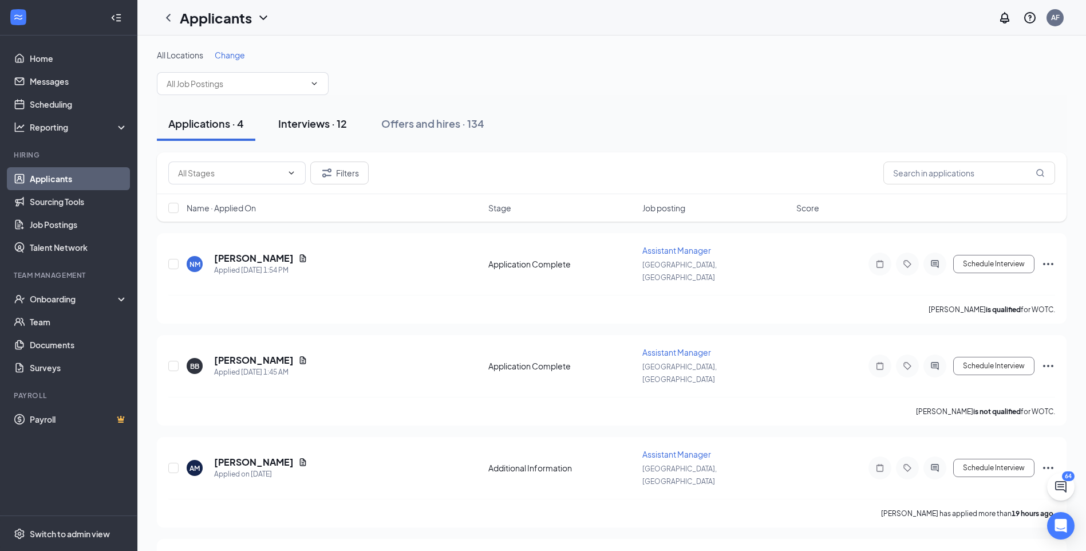
click at [283, 133] on button "Interviews · 12" at bounding box center [313, 123] width 92 height 34
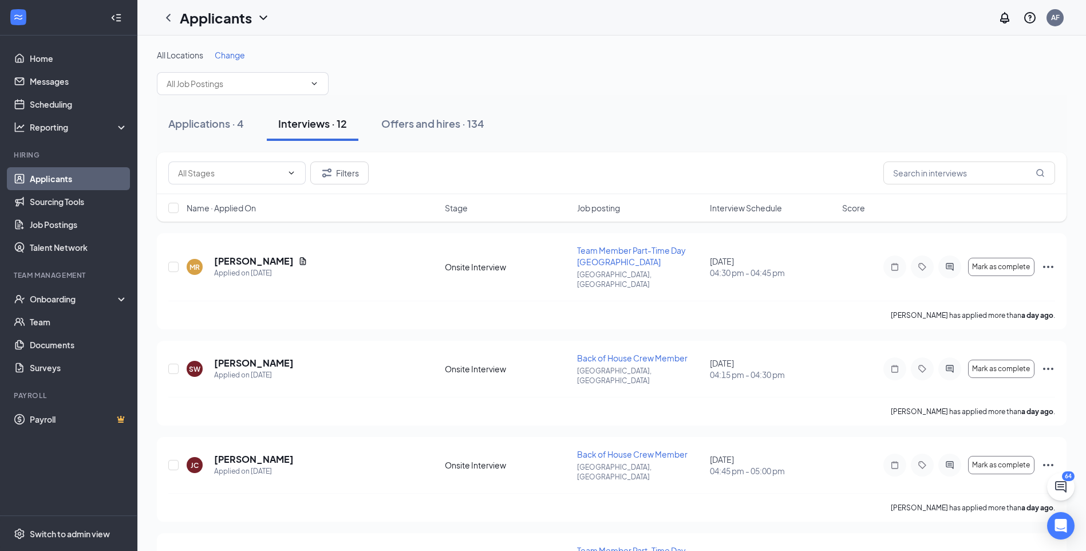
click at [724, 218] on div "Name · Applied On Stage Job posting Interview Schedule Score" at bounding box center [612, 207] width 910 height 27
click at [729, 208] on span "Interview Schedule" at bounding box center [746, 207] width 72 height 11
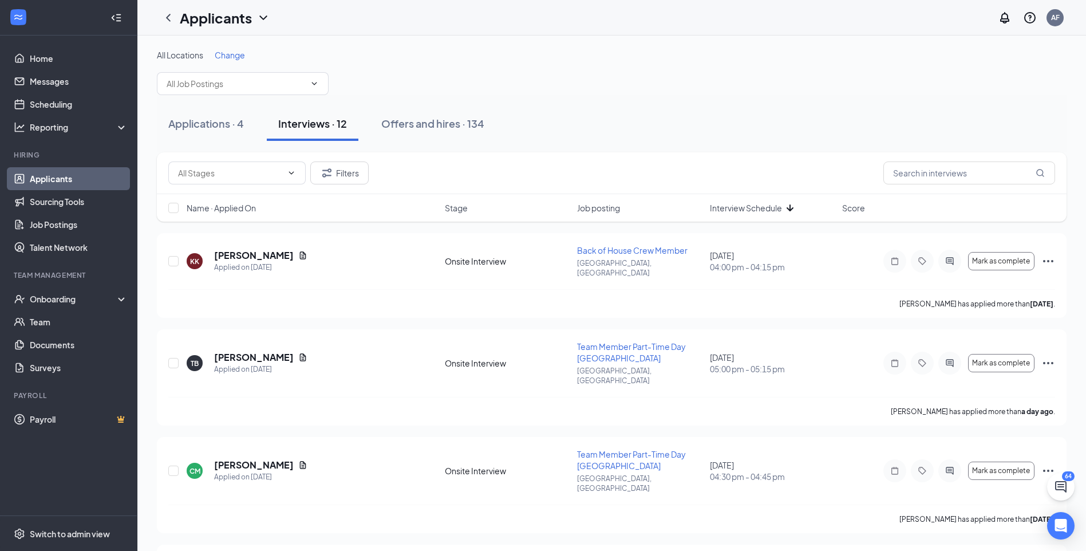
click at [745, 212] on span "Interview Schedule" at bounding box center [746, 207] width 72 height 11
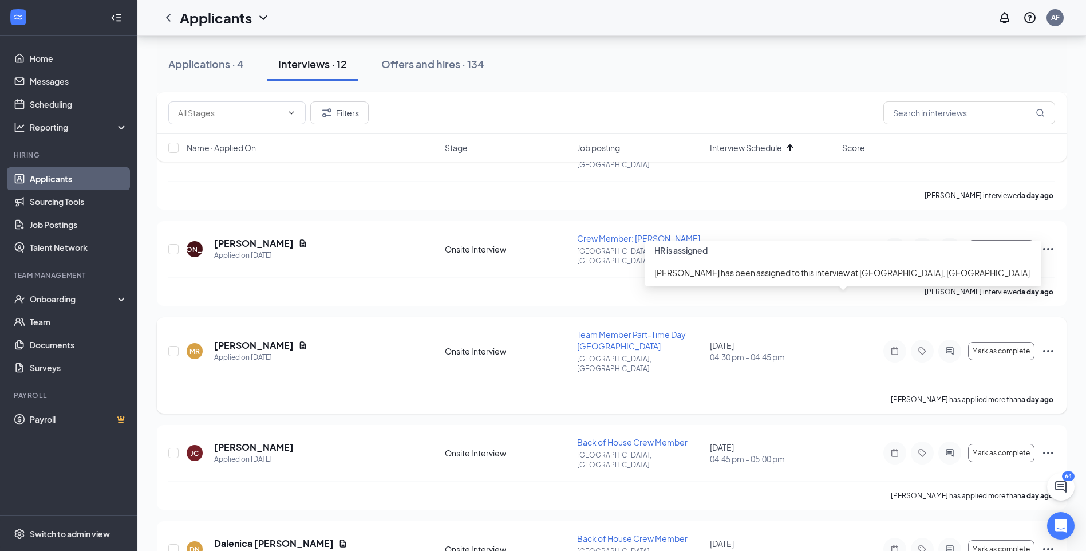
scroll to position [344, 0]
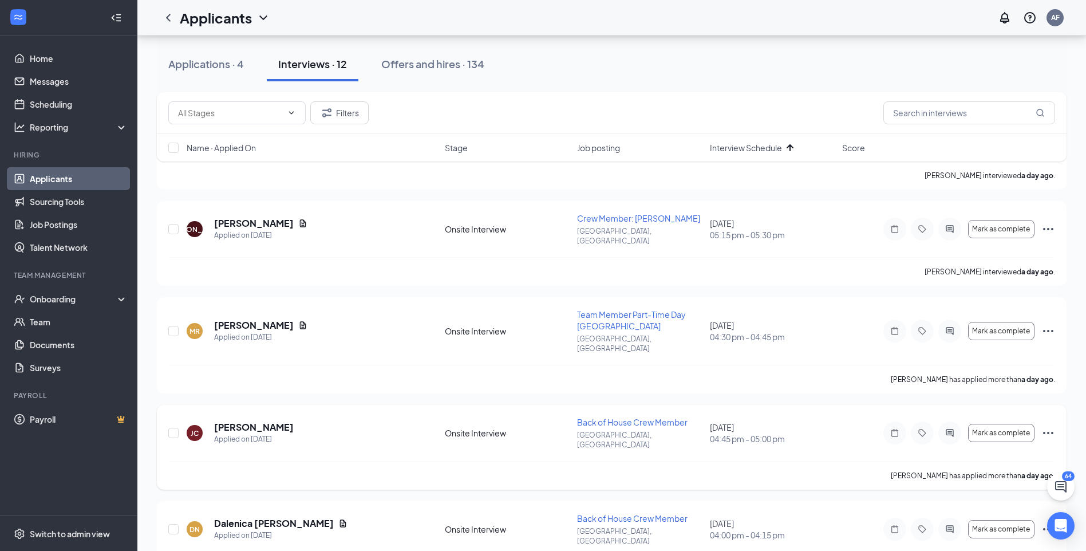
click at [1049, 426] on icon "Ellipses" at bounding box center [1049, 433] width 14 height 14
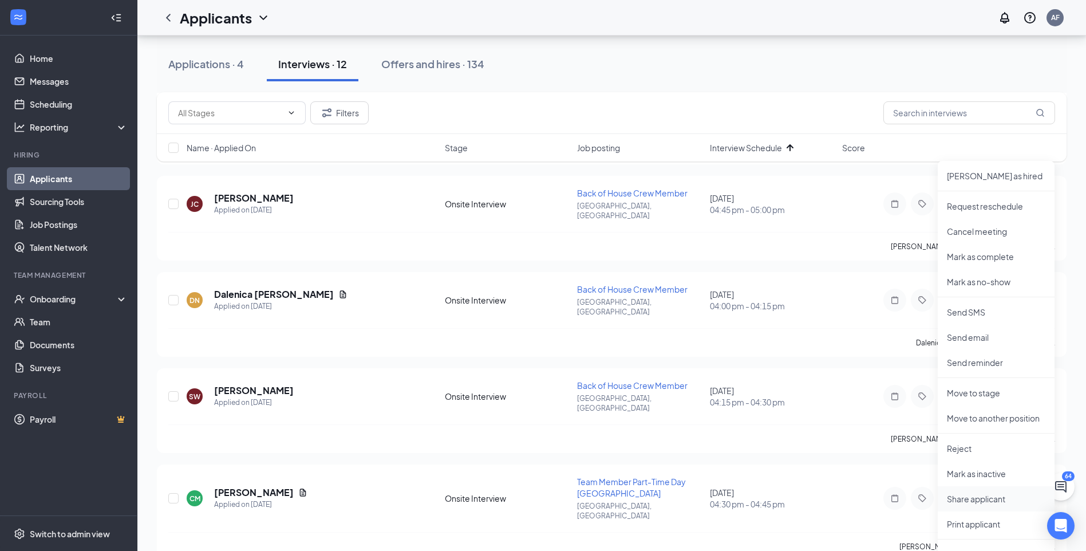
scroll to position [630, 0]
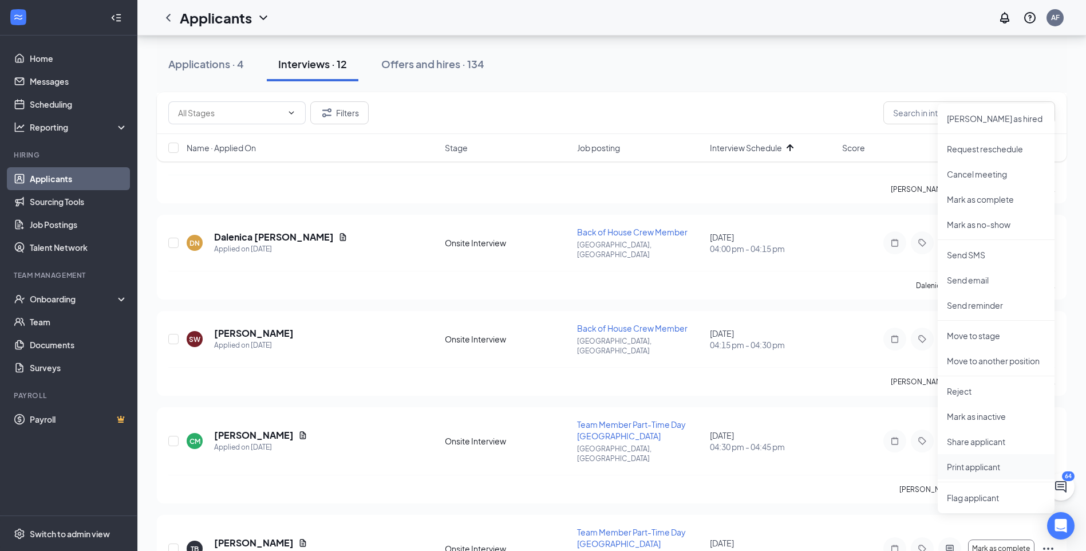
click at [981, 471] on p "Print applicant" at bounding box center [996, 466] width 98 height 11
